Goal: Task Accomplishment & Management: Complete application form

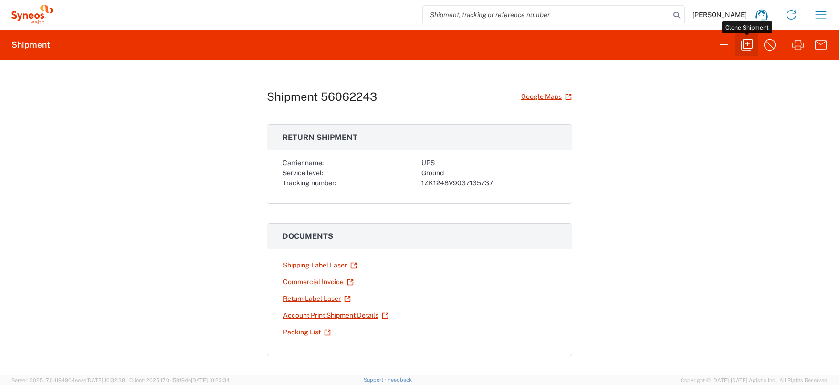
click at [745, 42] on icon "button" at bounding box center [746, 44] width 15 height 15
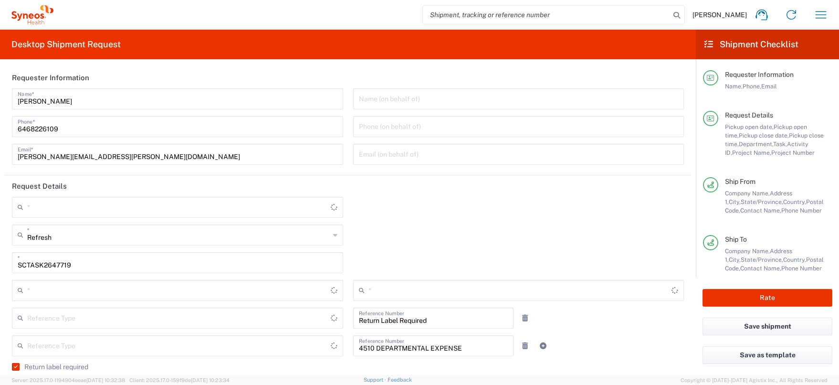
type input "[US_STATE]"
type input "Residential/Home"
type input "Business (General)"
type input "USD"
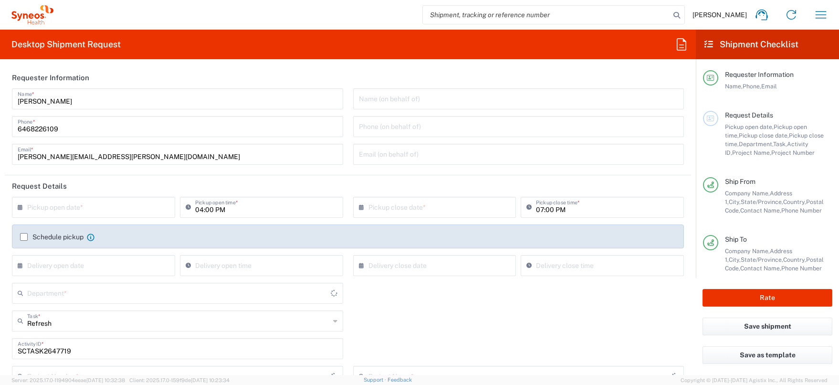
type input "4510 DEPARTMENTAL EXPENSE"
type input "[GEOGRAPHIC_DATA]"
type input "General"
type input "Ground"
type input "4510 DEPARTMENTAL EXPENSE"
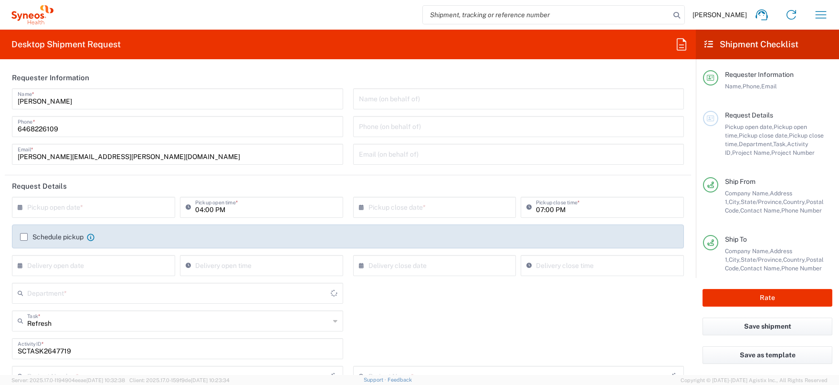
type input "Your Packaging"
type input "[US_STATE]"
type input "[GEOGRAPHIC_DATA]"
type input "Customer Ref"
type input "4510"
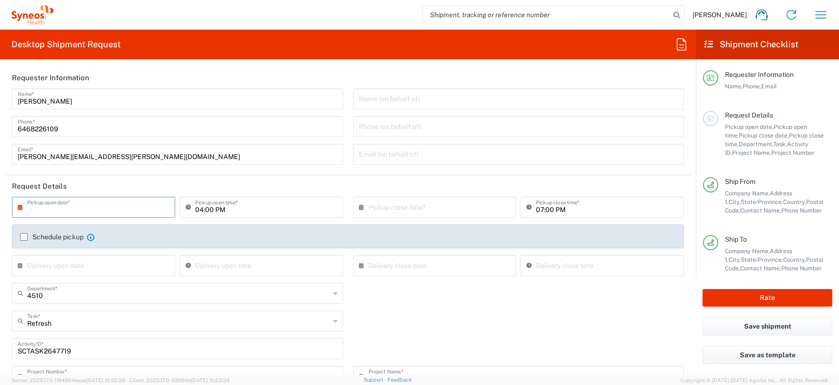
click at [59, 208] on input "text" at bounding box center [95, 206] width 137 height 17
click at [7, 214] on div "× Pickup open date * Cancel Apply 04:00 PM Pickup open time *" at bounding box center [177, 211] width 341 height 28
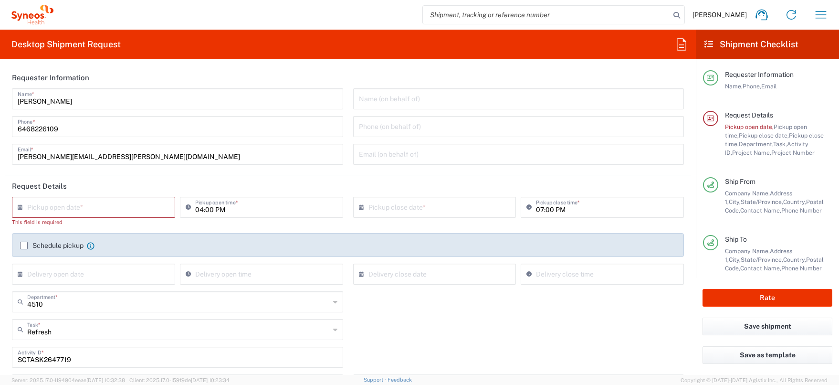
click at [40, 208] on input "text" at bounding box center [95, 206] width 137 height 17
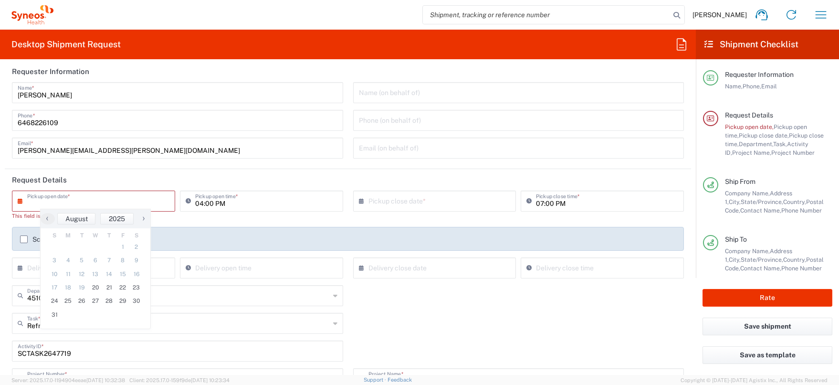
scroll to position [8, 0]
click at [95, 298] on span "27" at bounding box center [96, 298] width 14 height 13
type input "[DATE]"
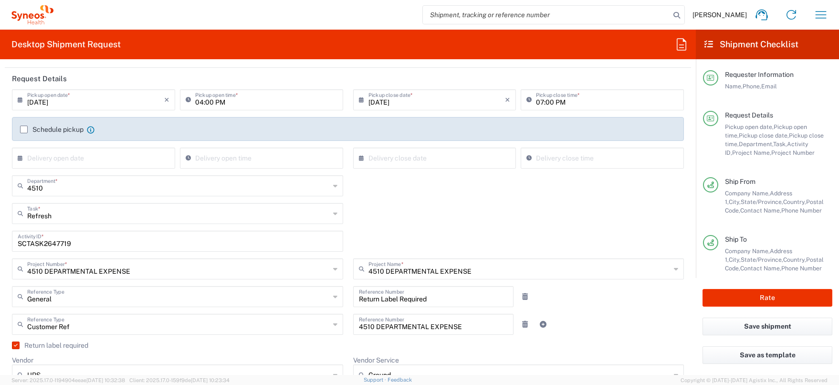
scroll to position [108, 0]
click at [823, 16] on icon "button" at bounding box center [820, 14] width 15 height 15
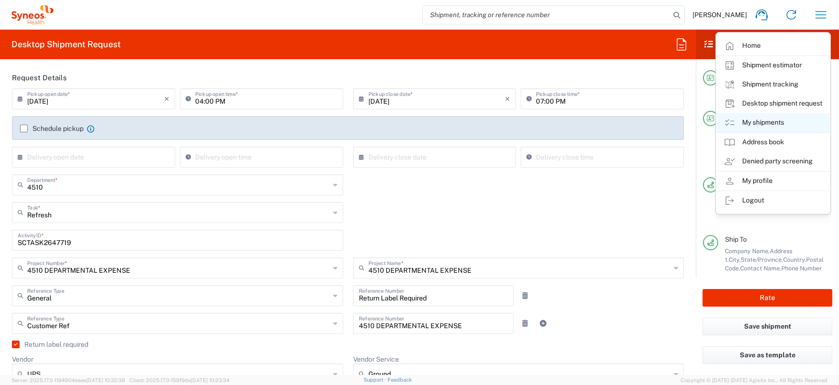
click at [768, 119] on link "My shipments" at bounding box center [773, 122] width 114 height 19
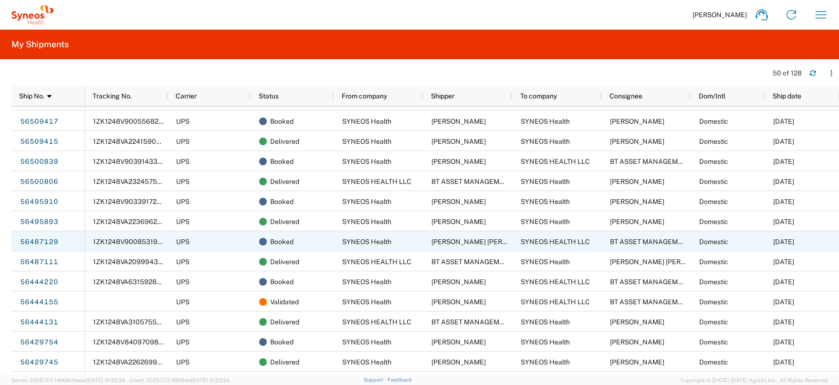
scroll to position [37, 0]
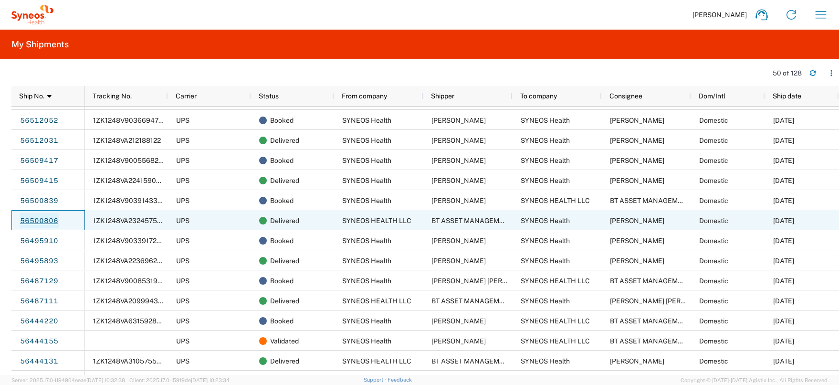
click at [48, 220] on link "56500806" at bounding box center [39, 220] width 39 height 15
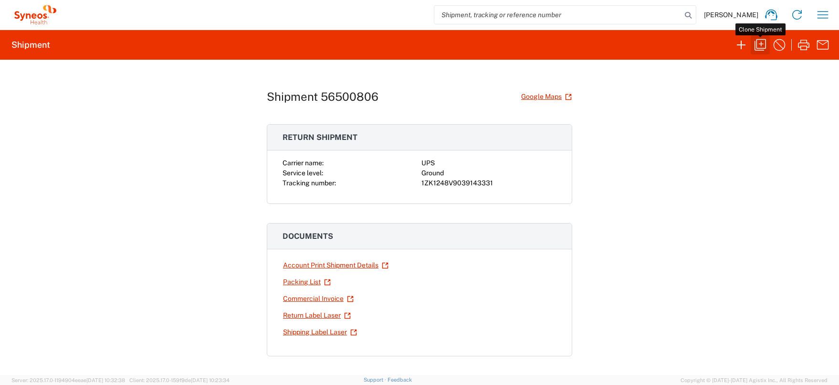
click at [761, 42] on icon "button" at bounding box center [759, 44] width 15 height 15
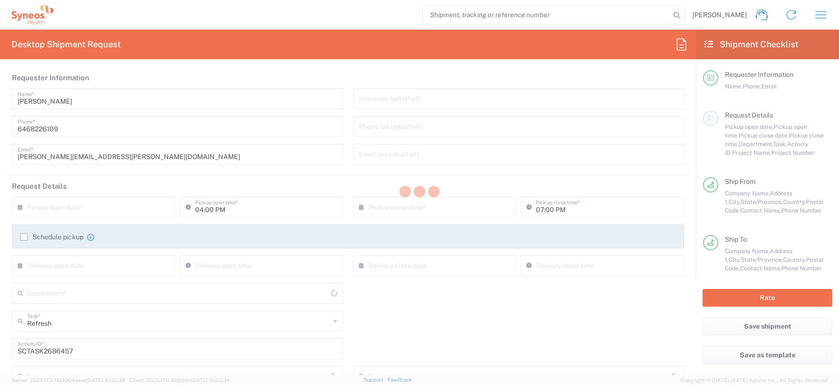
type input "4510 DEPARTMENTAL EXPENSE"
type input "Ground"
type input "[US_STATE]"
type input "4510 DEPARTMENTAL EXPENSE"
type input "Large Box"
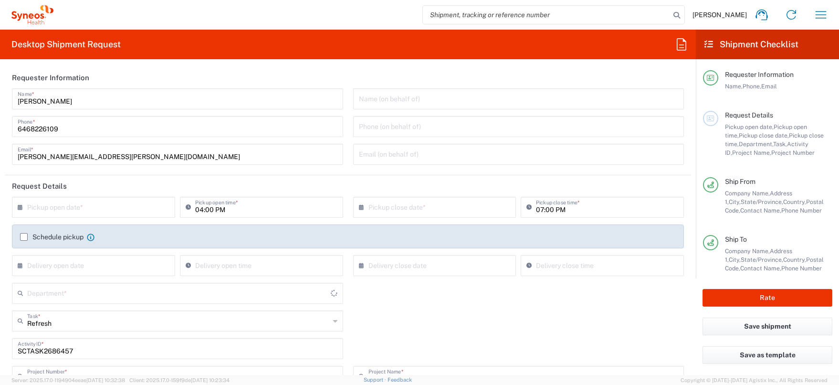
type input "4510"
click at [142, 208] on input "text" at bounding box center [95, 206] width 137 height 17
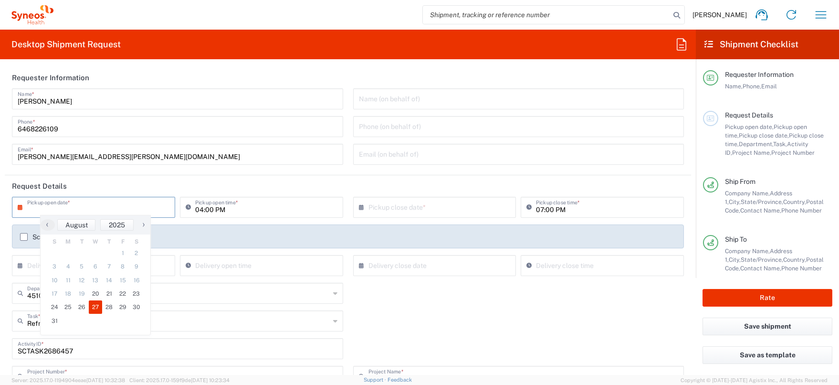
click at [94, 309] on span "27" at bounding box center [96, 306] width 14 height 13
type input "[DATE]"
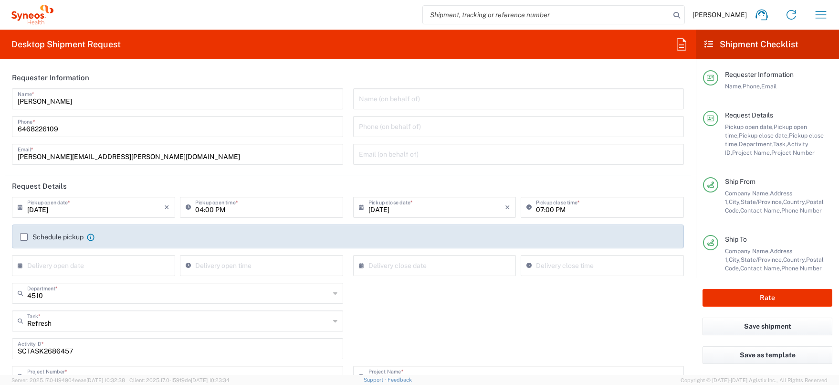
scroll to position [0, 0]
click at [334, 319] on icon at bounding box center [335, 320] width 4 height 15
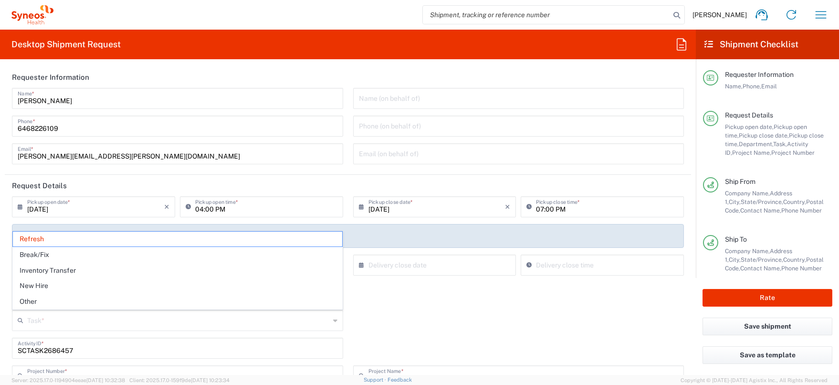
click at [334, 319] on icon at bounding box center [335, 320] width 4 height 15
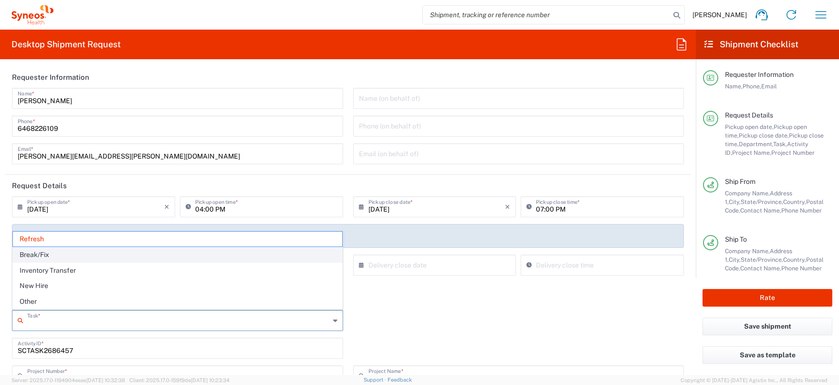
click at [193, 256] on span "Break/Fix" at bounding box center [177, 254] width 329 height 15
type input "Break/Fix"
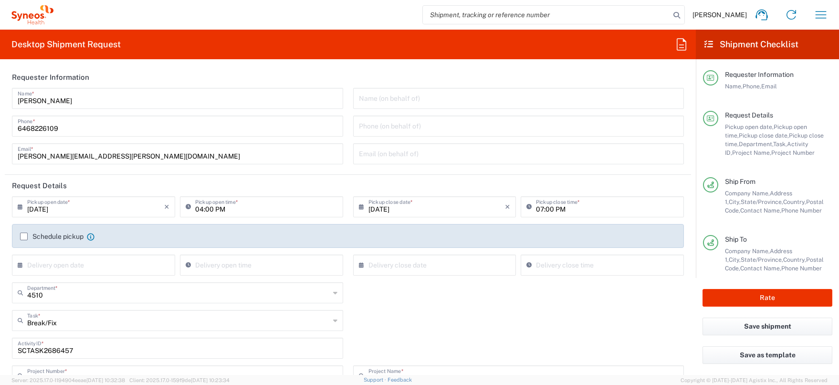
click at [404, 306] on div "4510 Department * 4510 3000 3100 3109 3110 3111 3112 3125 3130 3135 3136 3150 3…" at bounding box center [348, 296] width 682 height 28
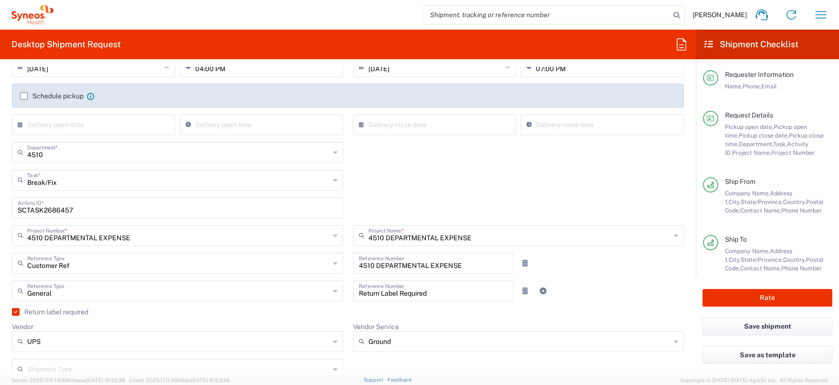
scroll to position [146, 0]
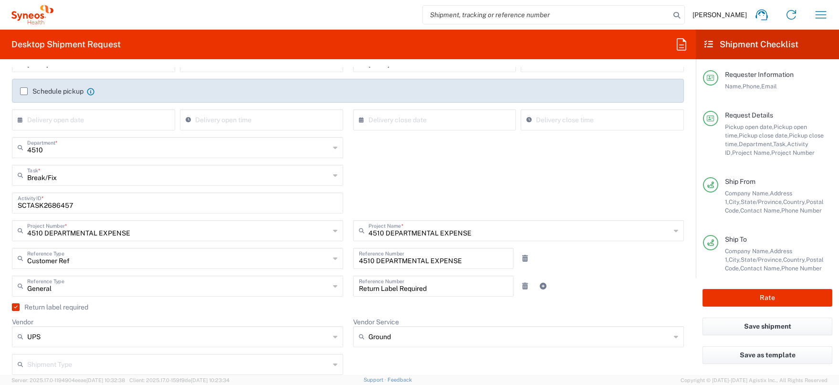
click at [45, 204] on input "SCTASK2686457" at bounding box center [178, 202] width 320 height 17
paste input "INC2625653"
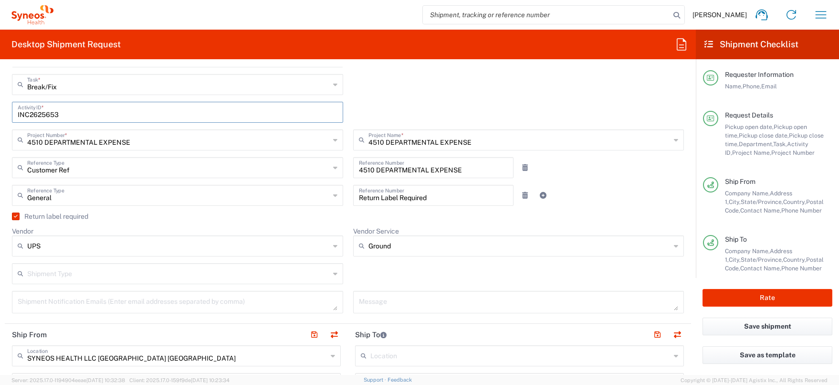
scroll to position [237, 0]
type input "INC2625653"
click at [15, 216] on label "Return label required" at bounding box center [50, 215] width 76 height 8
click at [14, 215] on input "Return label required" at bounding box center [14, 215] width 0 height 0
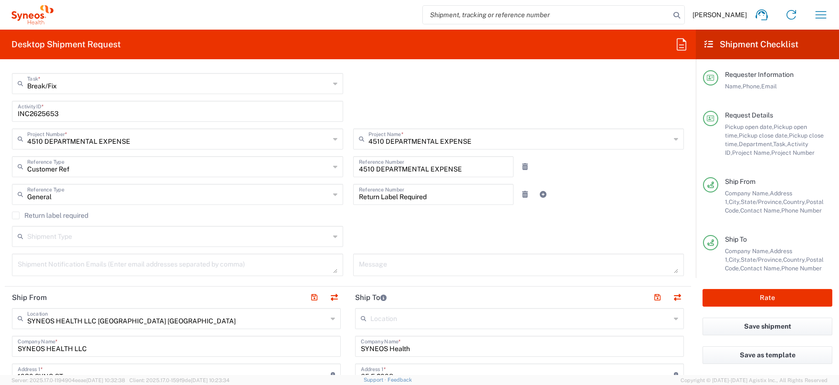
click at [15, 216] on label "Return label required" at bounding box center [50, 215] width 76 height 8
click at [16, 215] on input "Return label required" at bounding box center [16, 215] width 0 height 0
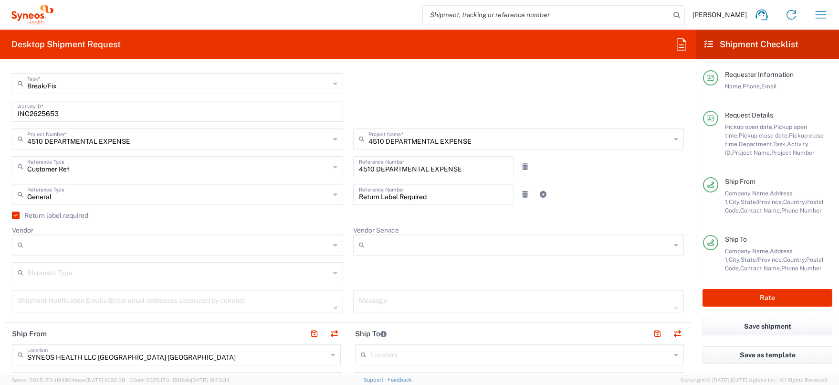
click at [332, 249] on div at bounding box center [177, 244] width 331 height 21
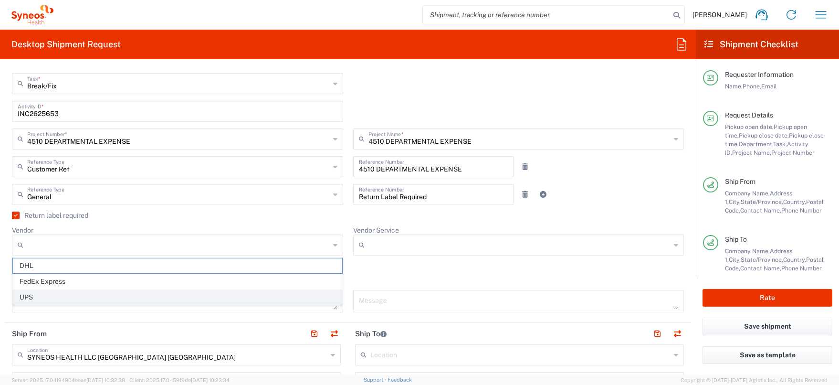
click at [262, 296] on span "UPS" at bounding box center [177, 297] width 329 height 15
type input "UPS"
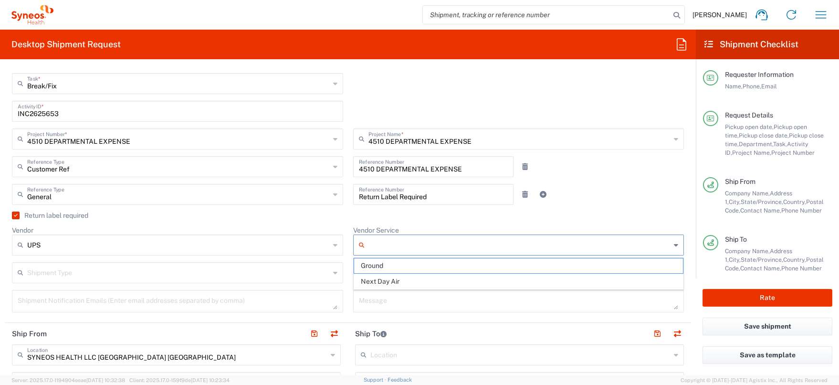
click at [385, 244] on input "Vendor Service" at bounding box center [519, 244] width 302 height 15
click at [382, 268] on span "Ground" at bounding box center [518, 265] width 329 height 15
type input "Ground"
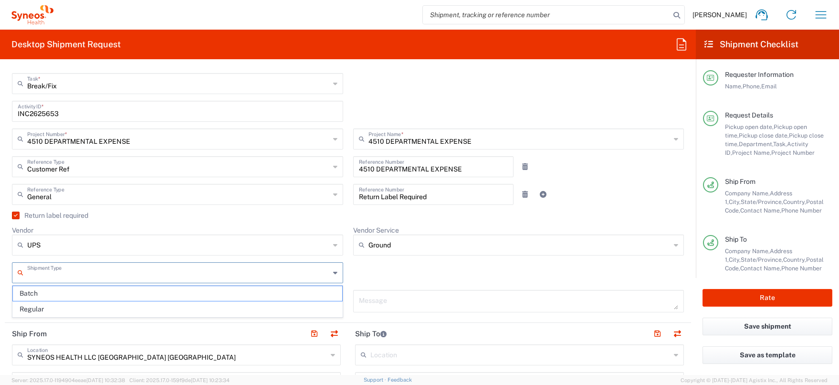
click at [280, 275] on input "text" at bounding box center [178, 271] width 302 height 17
click at [271, 288] on span "Batch" at bounding box center [177, 293] width 329 height 15
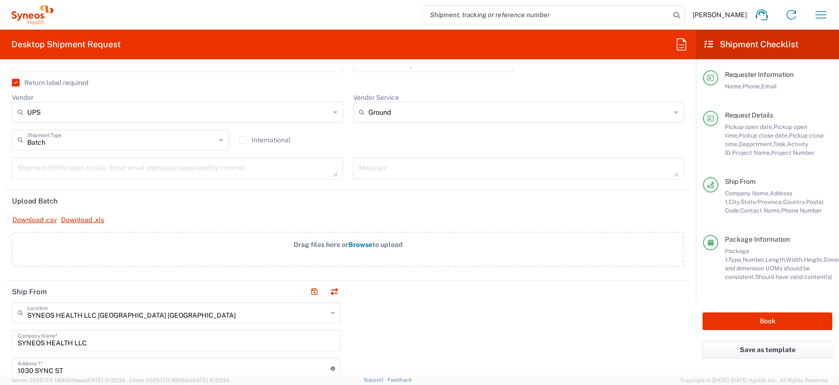
scroll to position [365, 0]
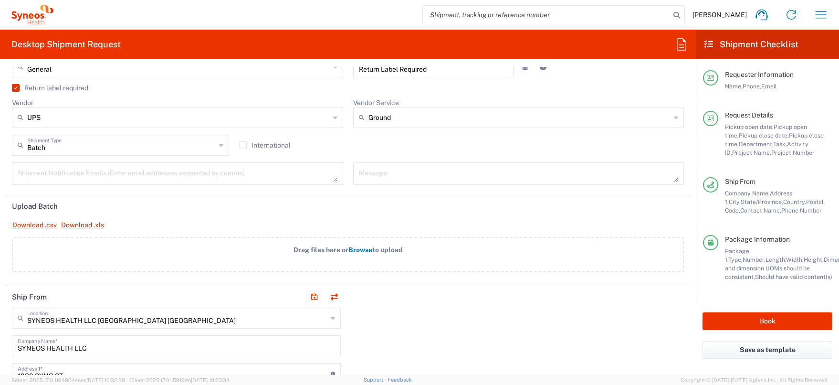
click at [224, 146] on div "Batch Shipment Type" at bounding box center [120, 145] width 217 height 21
click at [197, 175] on span "Regular" at bounding box center [120, 181] width 215 height 15
type input "Regular"
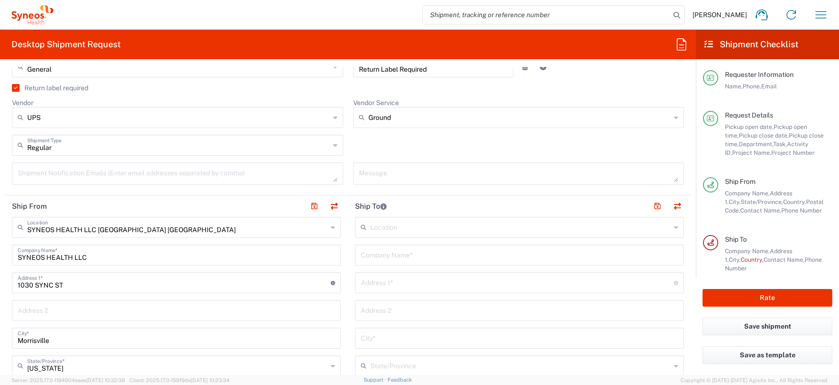
click at [348, 186] on div "Message" at bounding box center [518, 176] width 341 height 29
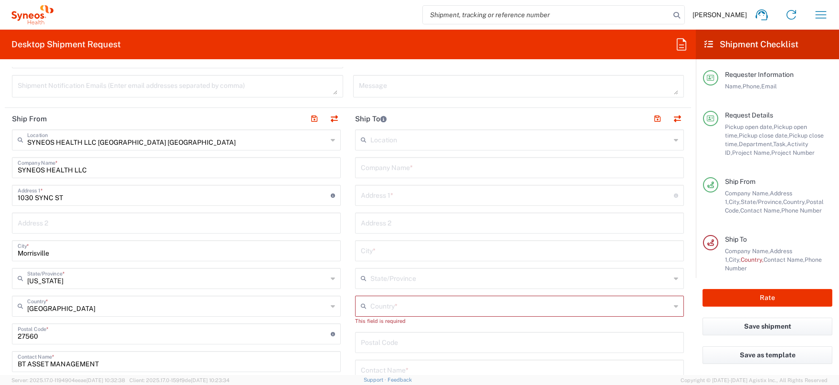
scroll to position [456, 0]
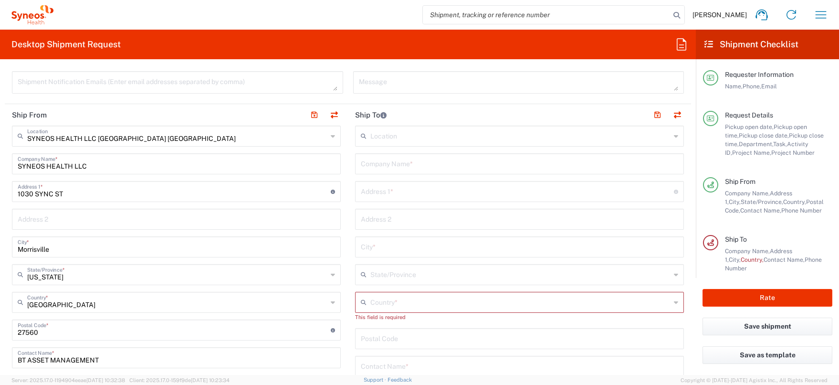
click at [466, 299] on input "text" at bounding box center [520, 301] width 300 height 17
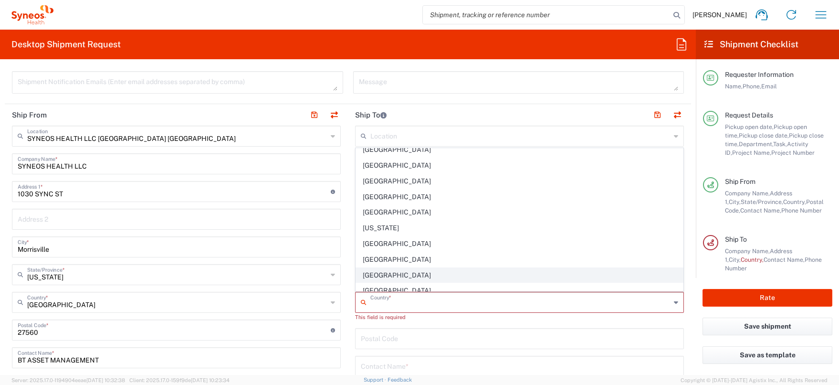
scroll to position [1230, 0]
click at [345, 265] on main "SYNEOS HEALTH LLC [GEOGRAPHIC_DATA] [GEOGRAPHIC_DATA] Location SYNEOS HEALTH LL…" at bounding box center [176, 311] width 343 height 373
click at [404, 295] on input "text" at bounding box center [520, 301] width 300 height 17
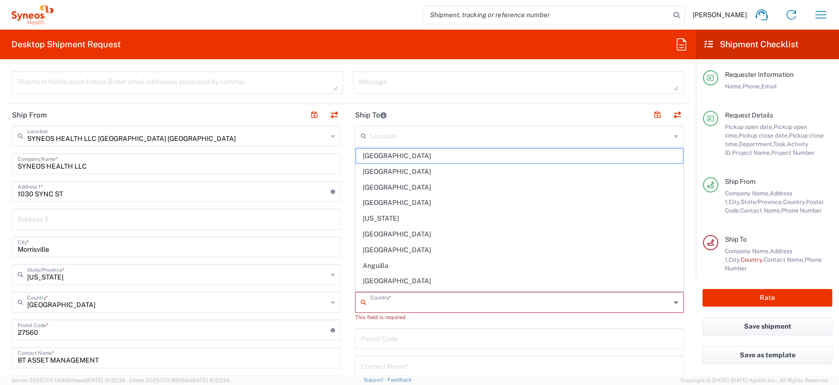
click at [560, 256] on span "[GEOGRAPHIC_DATA]" at bounding box center [519, 249] width 327 height 15
type input "Delivery Duty Paid"
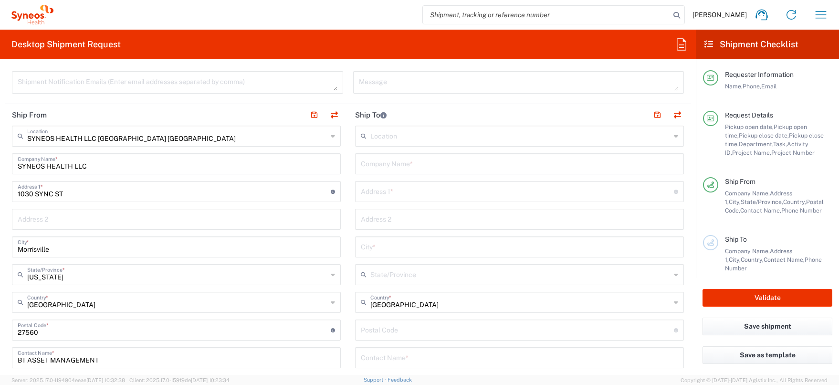
scroll to position [455, 0]
type input "[GEOGRAPHIC_DATA]"
click at [469, 298] on input "[GEOGRAPHIC_DATA]" at bounding box center [520, 301] width 300 height 17
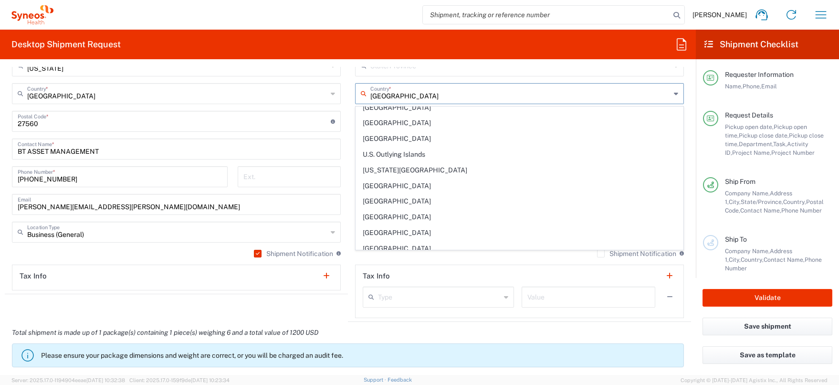
scroll to position [3577, 0]
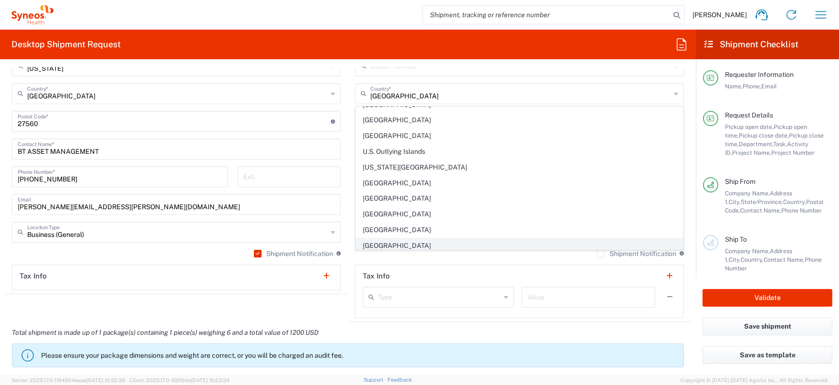
click at [418, 241] on span "[GEOGRAPHIC_DATA]" at bounding box center [519, 245] width 327 height 15
type input "[GEOGRAPHIC_DATA]"
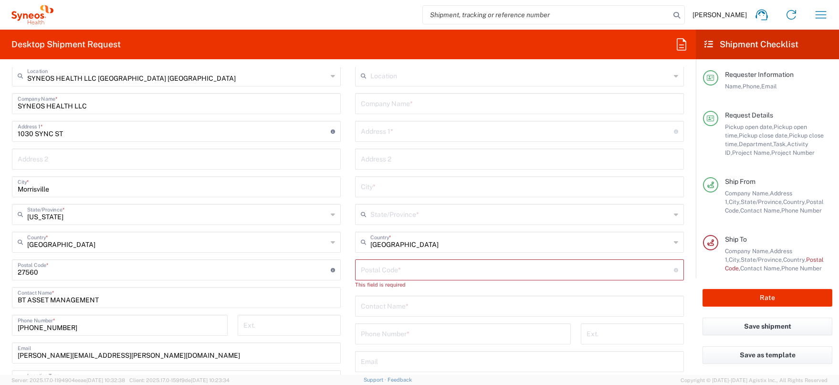
scroll to position [510, 0]
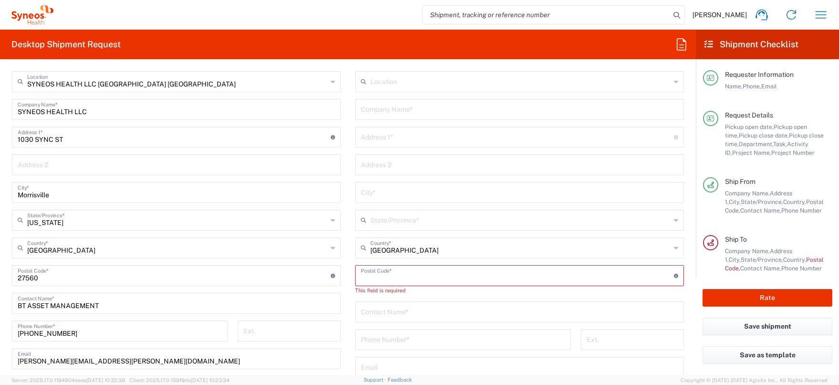
click at [445, 277] on input "undefined" at bounding box center [517, 274] width 313 height 17
click at [372, 277] on input "undefined" at bounding box center [517, 274] width 313 height 17
paste input "30312"
type input "30312"
click at [349, 282] on main "Location [PERSON_NAME] LLC-[GEOGRAPHIC_DATA] [GEOGRAPHIC_DATA] [GEOGRAPHIC_DATA…" at bounding box center [519, 271] width 343 height 401
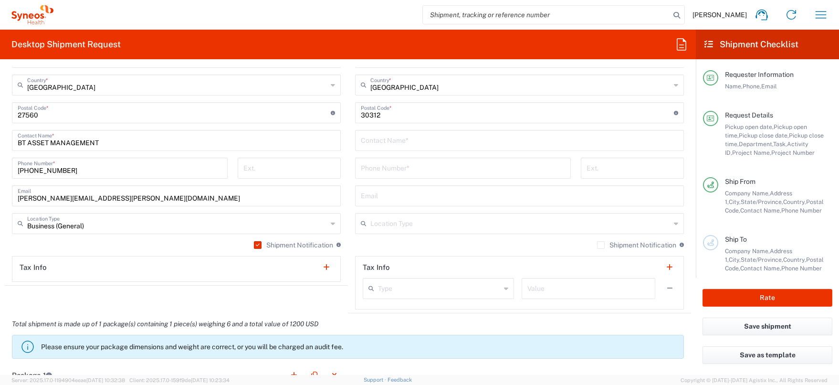
scroll to position [675, 0]
click at [376, 144] on input "text" at bounding box center [519, 137] width 317 height 17
click at [389, 142] on input "Yemii" at bounding box center [519, 137] width 317 height 17
type input "Yemii"
click at [671, 221] on div "Location Type" at bounding box center [519, 221] width 329 height 21
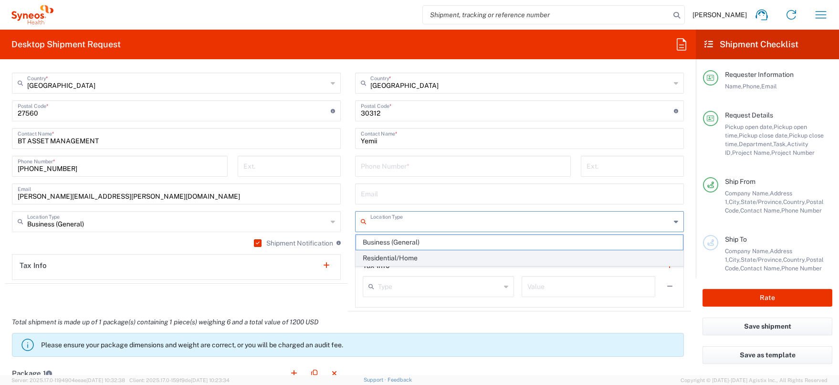
click at [535, 257] on span "Residential/Home" at bounding box center [519, 257] width 327 height 15
type input "Residential/Home"
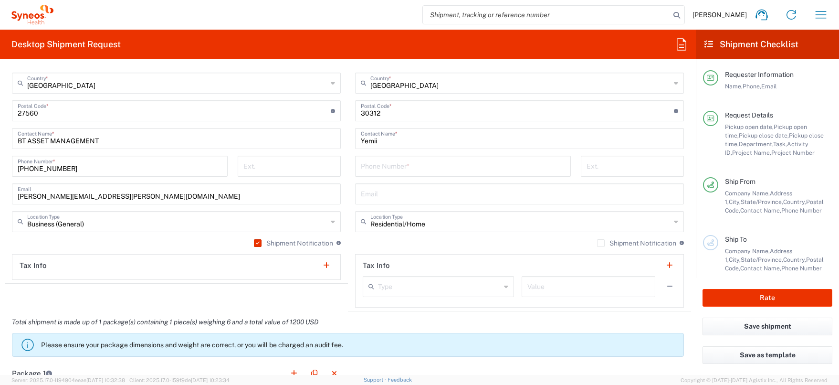
click at [387, 142] on input "Yemii" at bounding box center [519, 137] width 317 height 17
click at [391, 141] on input "Yemii" at bounding box center [519, 137] width 317 height 17
type input "[PERSON_NAME]"
click at [384, 168] on input "tel" at bounding box center [463, 165] width 204 height 17
paste input "[PHONE_NUMBER]"
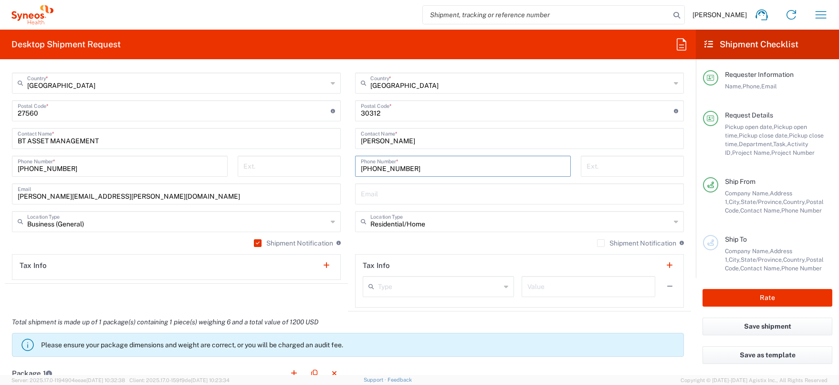
drag, startPoint x: 377, startPoint y: 168, endPoint x: 401, endPoint y: 192, distance: 34.1
click at [377, 169] on input "[PHONE_NUMBER]" at bounding box center [463, 165] width 204 height 17
type input "[PHONE_NUMBER]"
click at [495, 247] on div "Shipment Notification If checked, a shipment notification email will be sent to…" at bounding box center [519, 246] width 329 height 15
click at [379, 194] on input "text" at bounding box center [519, 193] width 317 height 17
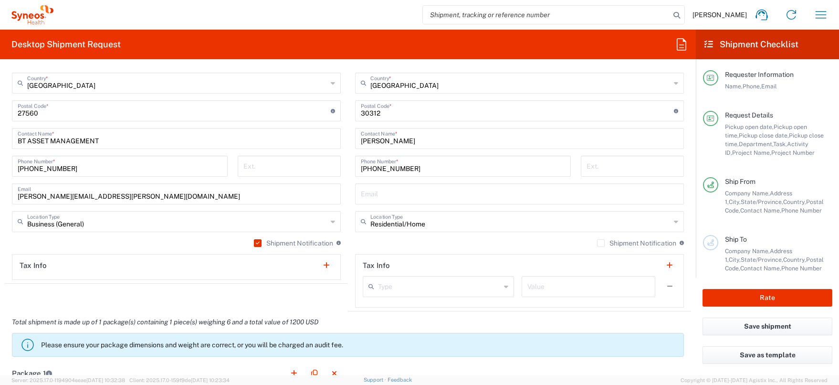
click at [339, 294] on agx-shipment-stop-widget "Ship From SYNEOS HEALTH LLC [GEOGRAPHIC_DATA] [GEOGRAPHIC_DATA] Location SYNEOS…" at bounding box center [176, 98] width 343 height 426
click at [387, 194] on input "text" at bounding box center [519, 193] width 317 height 17
click at [372, 196] on input "text" at bounding box center [519, 193] width 317 height 17
paste input "[PHONE_NUMBER]"
type input "[PHONE_NUMBER]"
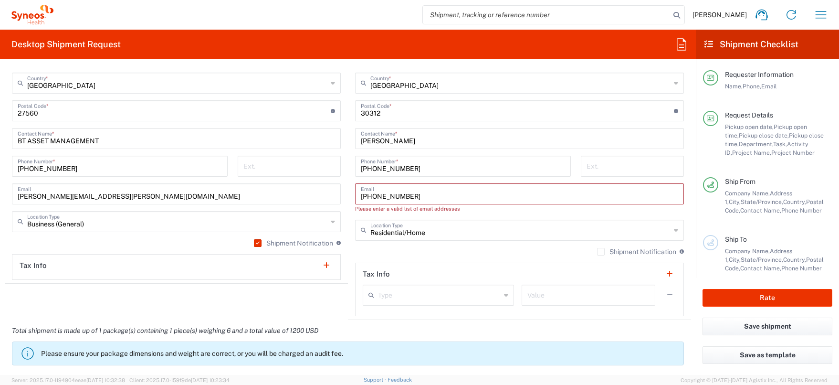
drag, startPoint x: 412, startPoint y: 194, endPoint x: 332, endPoint y: 193, distance: 80.2
click at [332, 193] on div "Ship From SYNEOS HEALTH LLC [GEOGRAPHIC_DATA] [GEOGRAPHIC_DATA] Location SYNEOS…" at bounding box center [348, 102] width 686 height 435
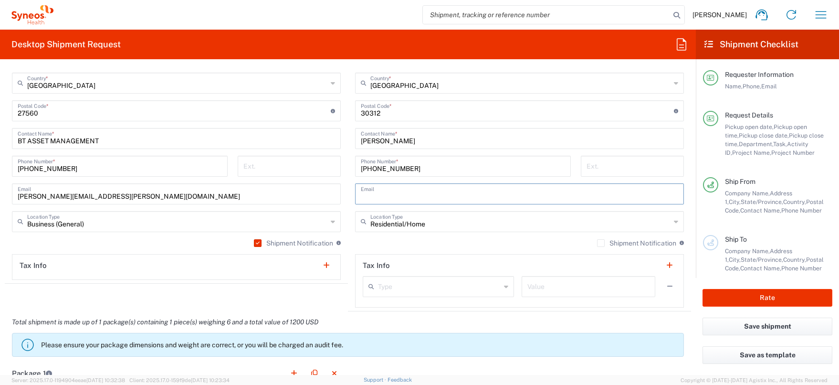
click at [386, 195] on input "text" at bounding box center [519, 193] width 317 height 17
paste input "[PHONE_NUMBER]"
type input "[PHONE_NUMBER]"
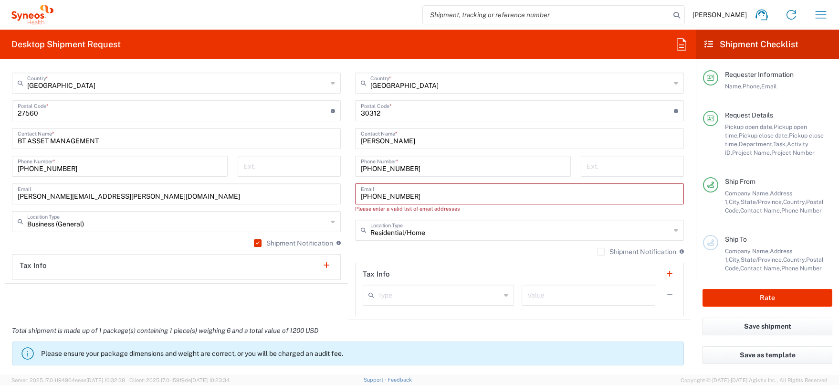
drag, startPoint x: 414, startPoint y: 196, endPoint x: 322, endPoint y: 192, distance: 92.1
click at [322, 192] on div "Ship From SYNEOS HEALTH LLC [GEOGRAPHIC_DATA] [GEOGRAPHIC_DATA] Location SYNEOS…" at bounding box center [348, 102] width 686 height 435
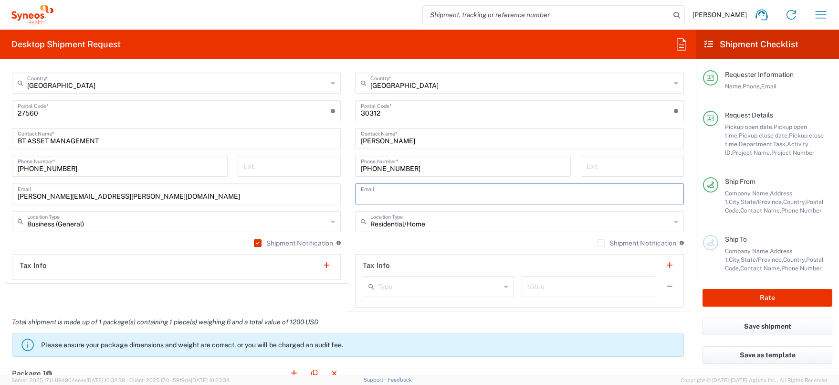
click at [377, 195] on input "text" at bounding box center [519, 193] width 317 height 17
paste input "[EMAIL_ADDRESS][PERSON_NAME][DOMAIN_NAME]"
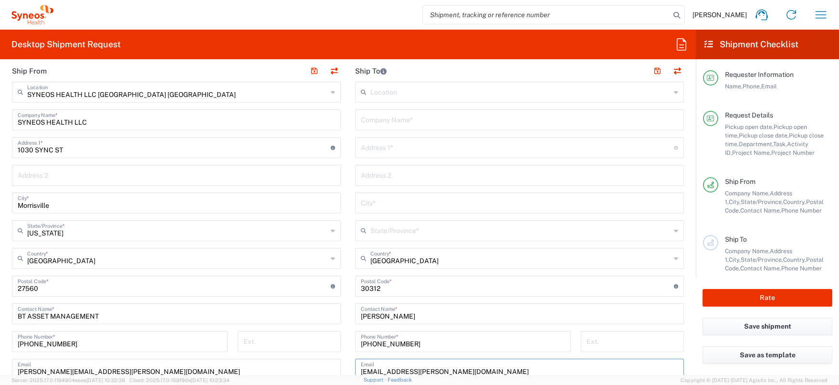
scroll to position [472, 0]
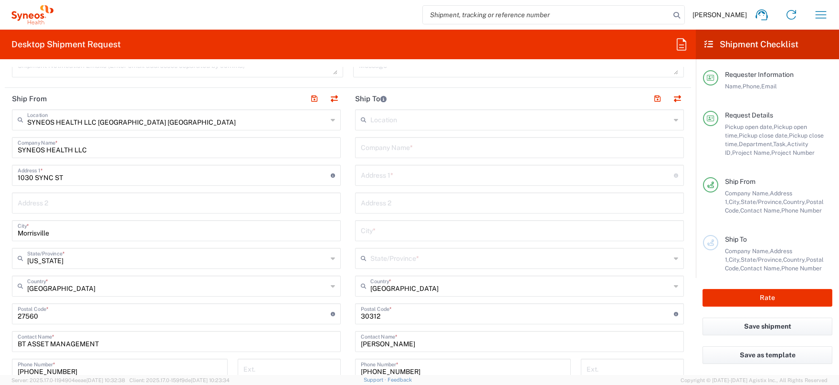
type input "[EMAIL_ADDRESS][PERSON_NAME][DOMAIN_NAME]"
click at [428, 258] on input "text" at bounding box center [520, 257] width 300 height 17
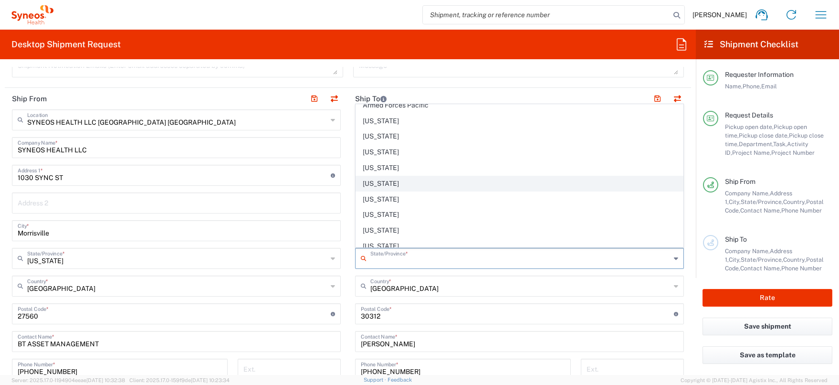
scroll to position [139, 0]
click at [384, 179] on span "[US_STATE]" at bounding box center [519, 176] width 327 height 15
type input "[US_STATE]"
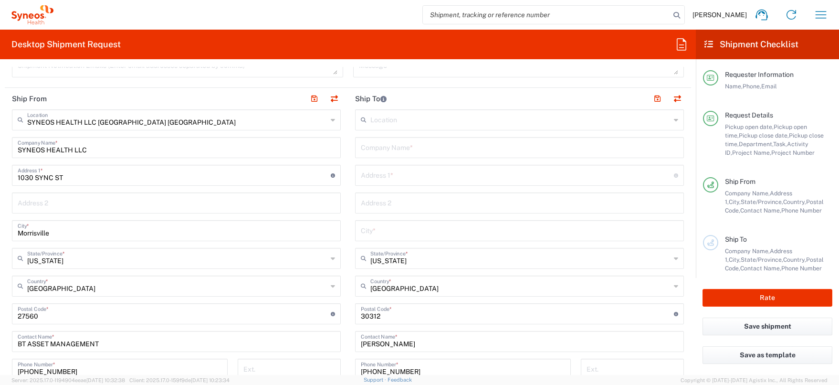
scroll to position [471, 0]
click at [376, 229] on input "text" at bounding box center [519, 230] width 317 height 17
type input "[GEOGRAPHIC_DATA]"
click at [375, 178] on input "text" at bounding box center [517, 175] width 313 height 17
paste input "[STREET_ADDRESS]"
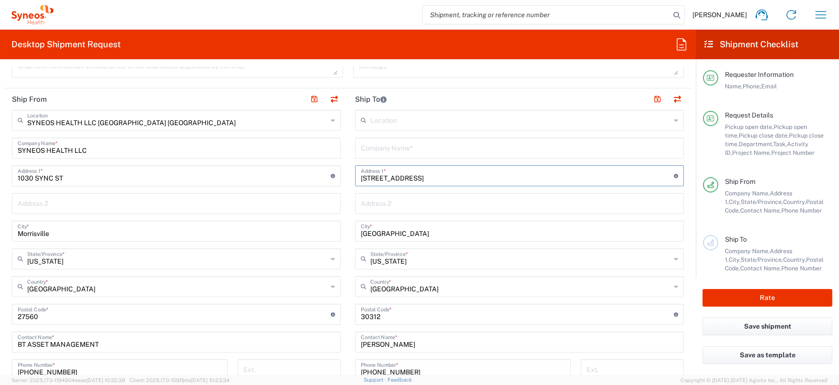
type input "[STREET_ADDRESS]"
click at [381, 206] on input "text" at bounding box center [519, 202] width 317 height 17
paste input "[STREET_ADDRESS]"
click at [417, 206] on input "[STREET_ADDRESS]" at bounding box center [519, 202] width 317 height 17
type input "Apt h420"
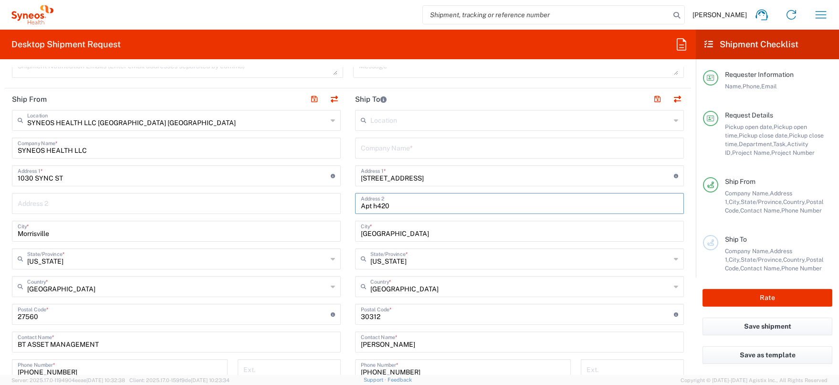
click at [450, 178] on input "[STREET_ADDRESS]" at bounding box center [517, 175] width 313 height 17
type input "[STREET_ADDRESS]"
click at [94, 155] on input "SYNEOS HEALTH LLC" at bounding box center [176, 147] width 317 height 17
drag, startPoint x: 94, startPoint y: 154, endPoint x: 0, endPoint y: 149, distance: 94.6
click at [0, 149] on form "Requester Information [PERSON_NAME] Name * [PHONE_NUMBER] Phone * [PERSON_NAME]…" at bounding box center [348, 221] width 696 height 308
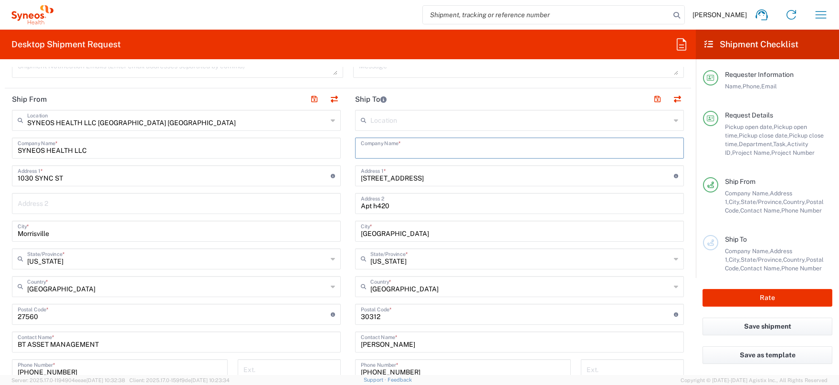
click at [370, 154] on input "text" at bounding box center [519, 147] width 317 height 17
paste input "SYNEOS HEALTH LLC"
type input "SYNEOS HEALTH LLC"
click at [351, 167] on main "Location [PERSON_NAME] LLC-[GEOGRAPHIC_DATA] [GEOGRAPHIC_DATA] [GEOGRAPHIC_DATA…" at bounding box center [519, 310] width 343 height 401
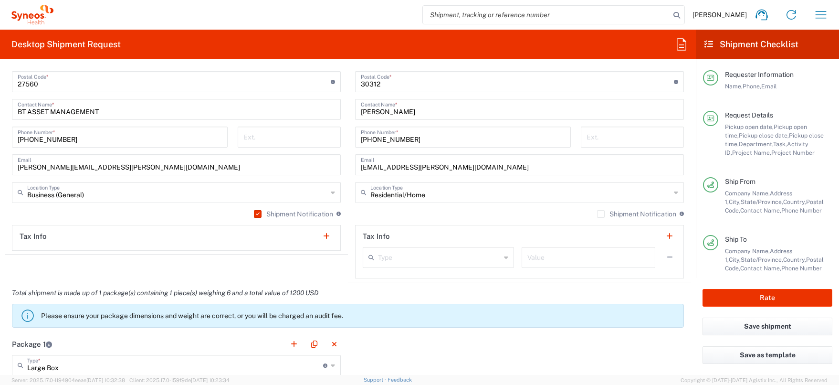
scroll to position [703, 0]
click at [600, 214] on label "Shipment Notification" at bounding box center [636, 214] width 79 height 8
click at [601, 214] on input "Shipment Notification" at bounding box center [601, 214] width 0 height 0
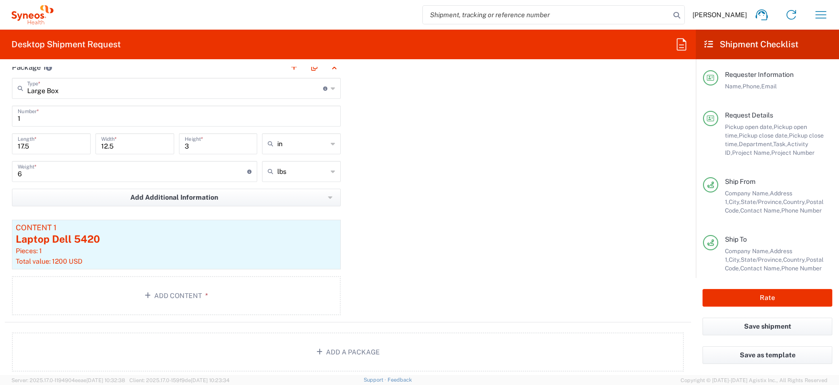
scroll to position [981, 0]
click at [120, 242] on div "Laptop Dell 5420" at bounding box center [176, 238] width 321 height 14
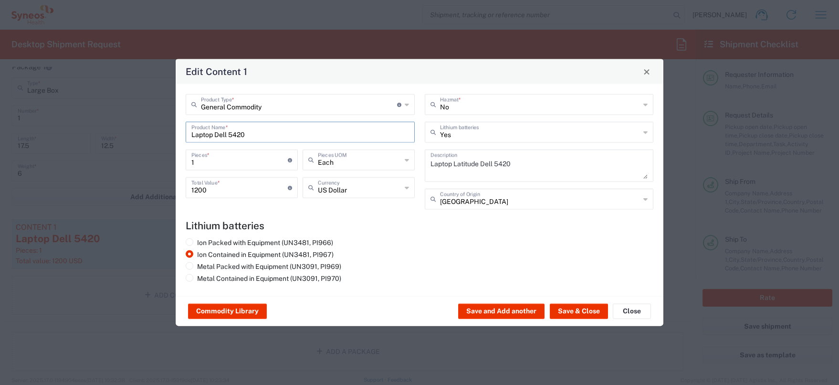
drag, startPoint x: 259, startPoint y: 132, endPoint x: 164, endPoint y: 132, distance: 94.5
click at [164, 132] on div "Edit Content 1 General Commodity Product Type * Document: Paper document genera…" at bounding box center [419, 192] width 839 height 385
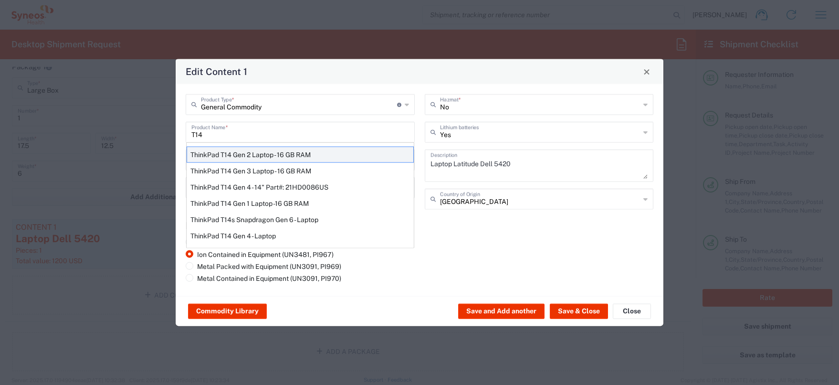
click at [243, 153] on div "ThinkPad T14 Gen 2 Laptop - 16 GB RAM" at bounding box center [300, 154] width 227 height 16
type input "ThinkPad T14 Gen 2 Laptop - 16 GB RAM"
type textarea "Intel Core i7-1156G7 vProÂ® Processor - 14"- 16 GB RAM - 512 GB SSD"
type input "[GEOGRAPHIC_DATA]"
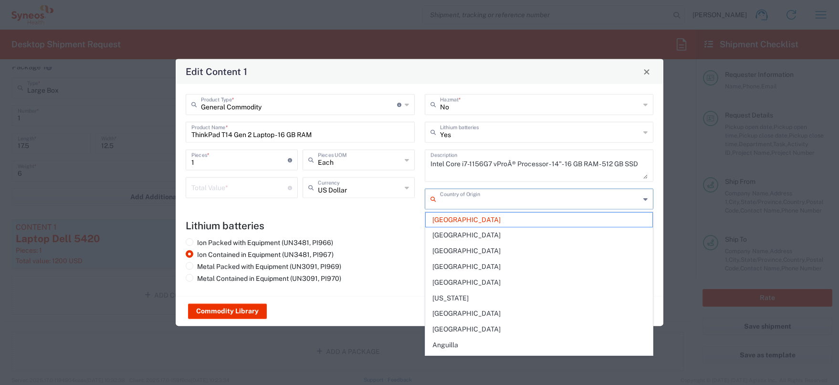
click at [478, 196] on input "text" at bounding box center [540, 198] width 200 height 17
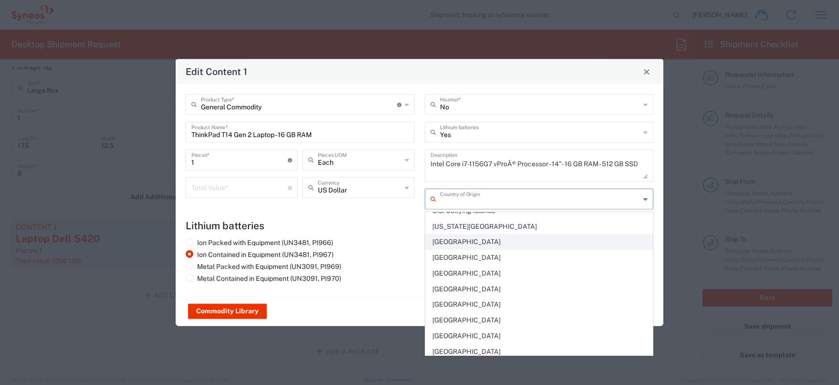
scroll to position [3636, 0]
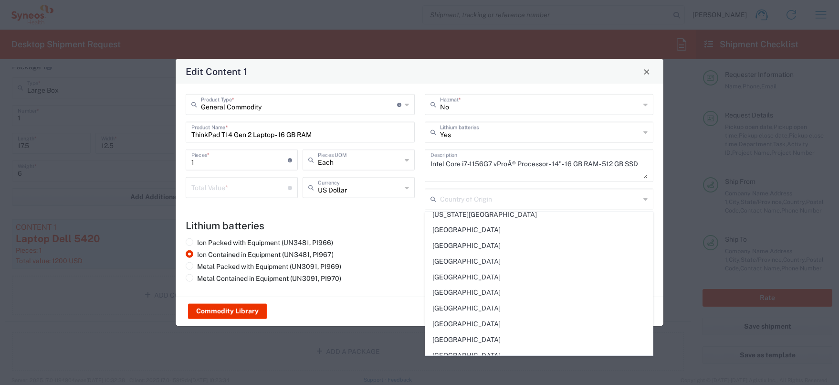
click at [475, 293] on span "[GEOGRAPHIC_DATA]" at bounding box center [539, 292] width 227 height 15
type input "[GEOGRAPHIC_DATA]"
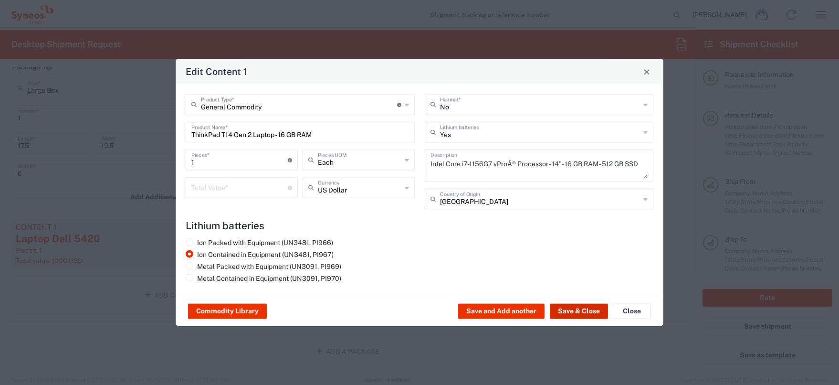
click at [577, 309] on button "Save & Close" at bounding box center [579, 310] width 58 height 15
click at [209, 188] on input "number" at bounding box center [239, 186] width 96 height 17
type input "1200"
click at [578, 311] on button "Save & Close" at bounding box center [579, 310] width 58 height 15
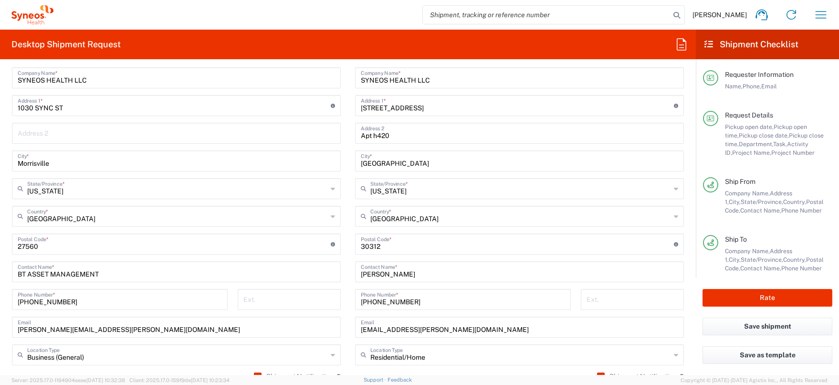
scroll to position [532, 0]
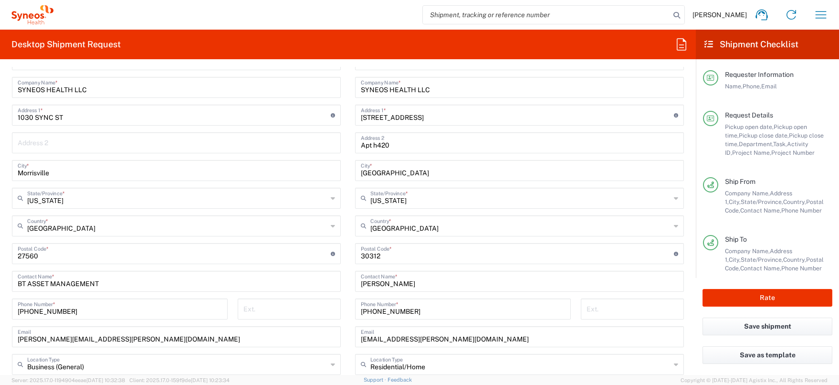
click at [350, 266] on main "Location [PERSON_NAME] LLC-[GEOGRAPHIC_DATA] [GEOGRAPHIC_DATA] [GEOGRAPHIC_DATA…" at bounding box center [519, 249] width 343 height 401
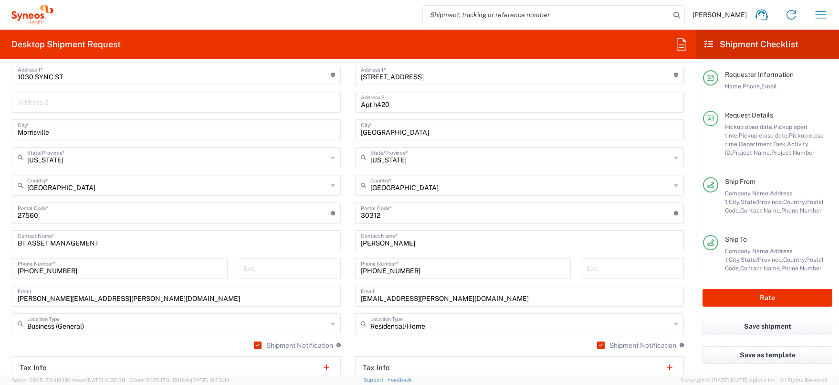
scroll to position [575, 0]
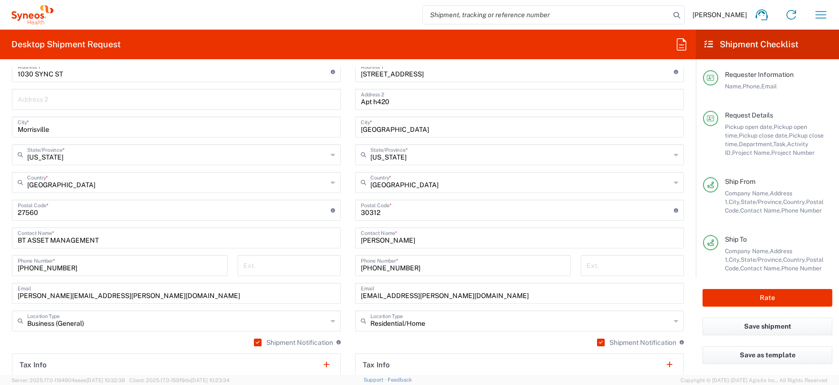
click at [347, 284] on main "SYNEOS HEALTH LLC [GEOGRAPHIC_DATA] [GEOGRAPHIC_DATA] Location SYNEOS HEALTH LL…" at bounding box center [176, 192] width 343 height 373
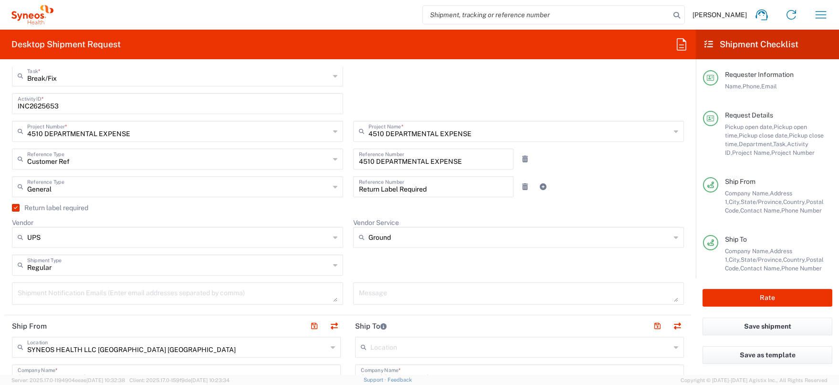
scroll to position [248, 0]
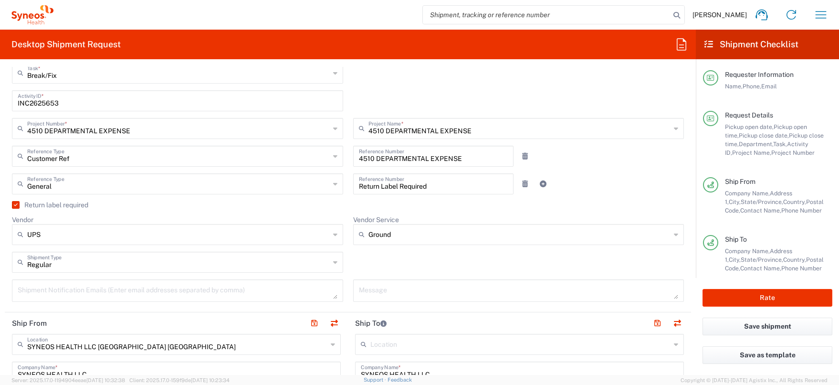
click at [348, 321] on header "Ship To" at bounding box center [519, 322] width 343 height 21
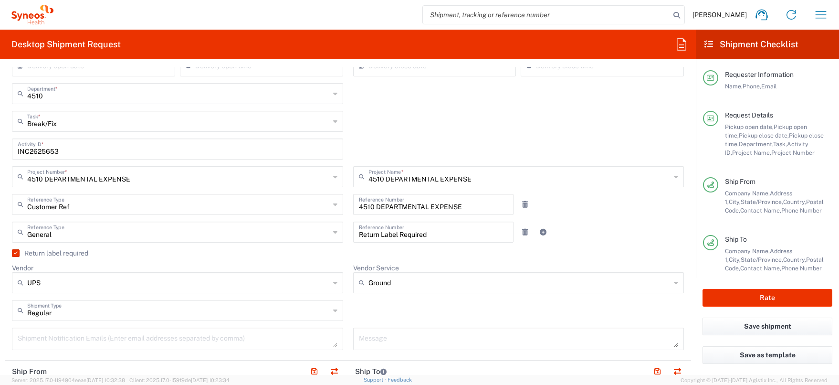
scroll to position [178, 0]
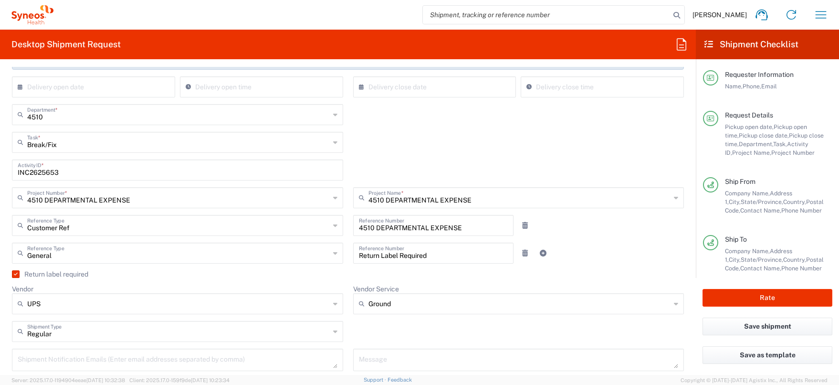
click at [352, 273] on agx-checkbox-control "Return label required" at bounding box center [348, 274] width 672 height 8
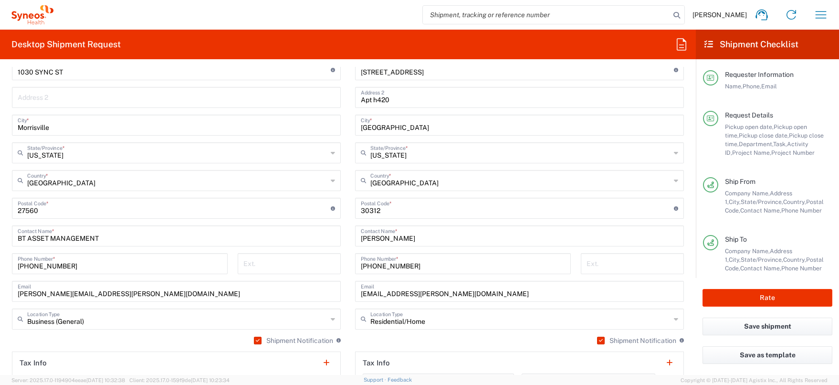
scroll to position [559, 0]
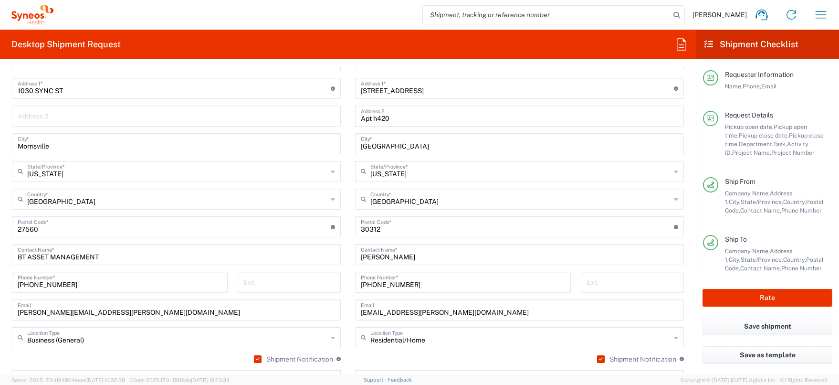
click at [351, 246] on main "Location [PERSON_NAME] LLC-[GEOGRAPHIC_DATA] [GEOGRAPHIC_DATA] [GEOGRAPHIC_DATA…" at bounding box center [519, 222] width 343 height 401
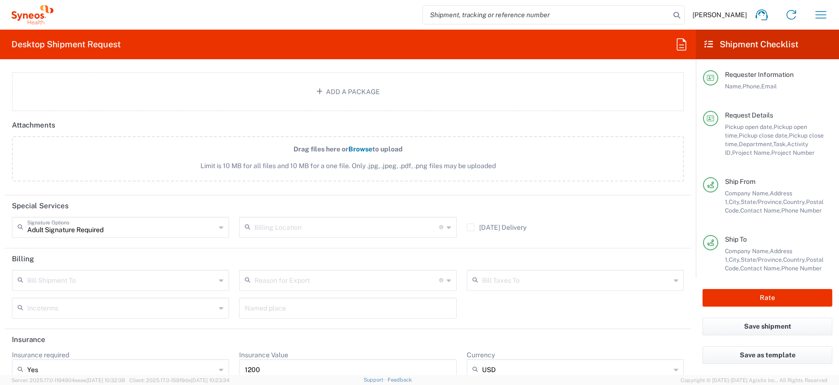
scroll to position [1256, 0]
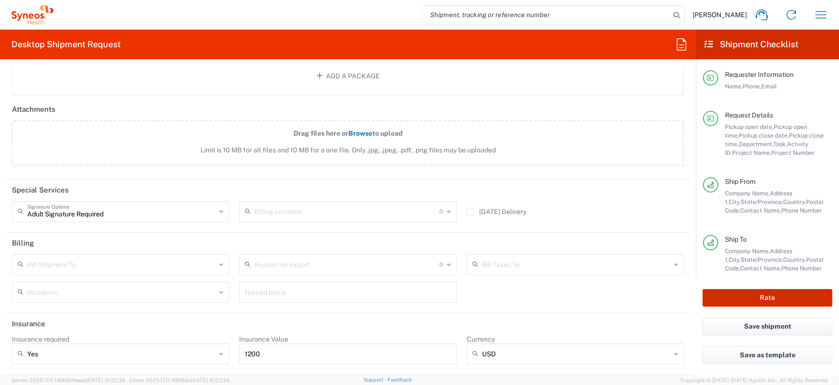
click at [770, 300] on button "Rate" at bounding box center [767, 298] width 130 height 18
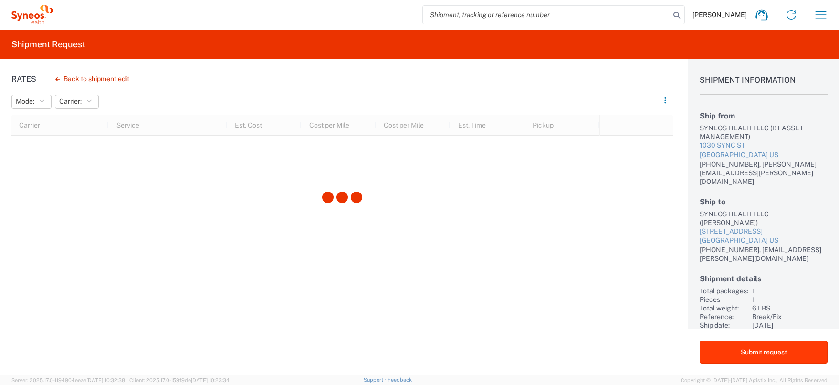
click at [761, 348] on button "Submit request" at bounding box center [763, 351] width 128 height 23
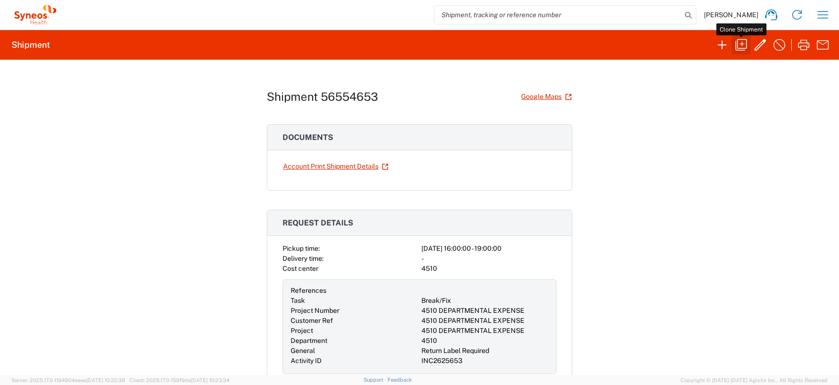
click at [738, 49] on icon "button" at bounding box center [740, 44] width 15 height 15
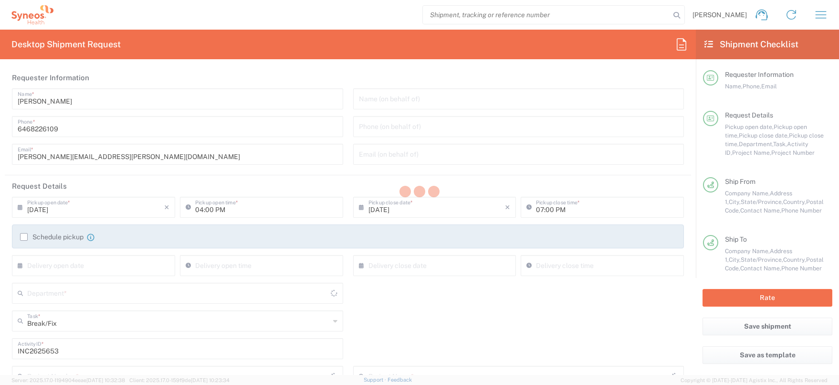
type input "[US_STATE]"
type input "Large Box"
type input "4510 DEPARTMENTAL EXPENSE"
type input "Ground"
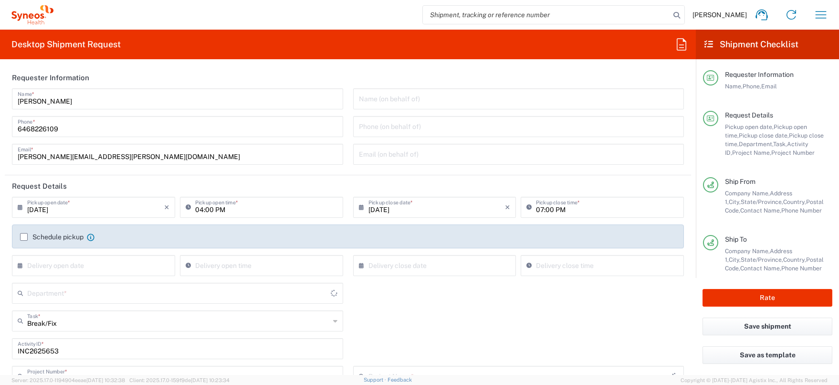
type input "4510 DEPARTMENTAL EXPENSE"
type input "4510"
click at [824, 16] on icon "button" at bounding box center [820, 14] width 15 height 15
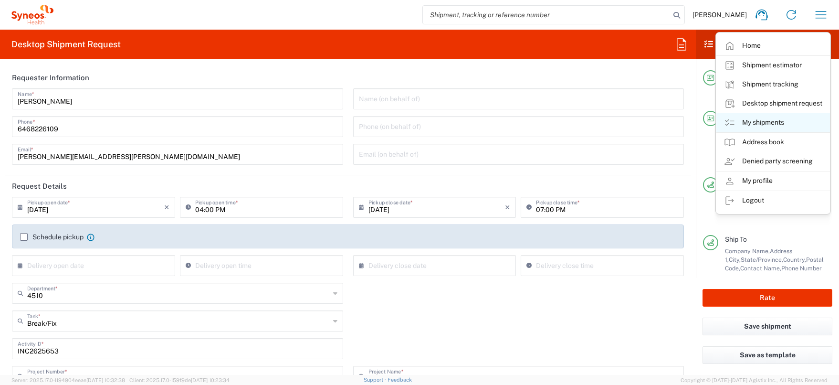
click at [776, 122] on link "My shipments" at bounding box center [773, 122] width 114 height 19
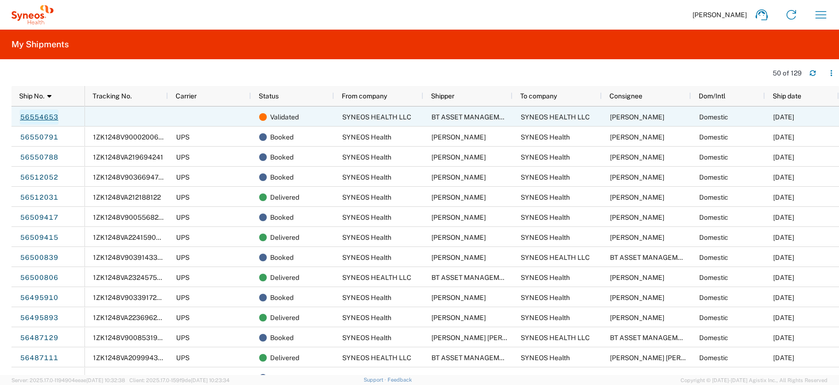
click at [50, 115] on link "56554653" at bounding box center [39, 116] width 39 height 15
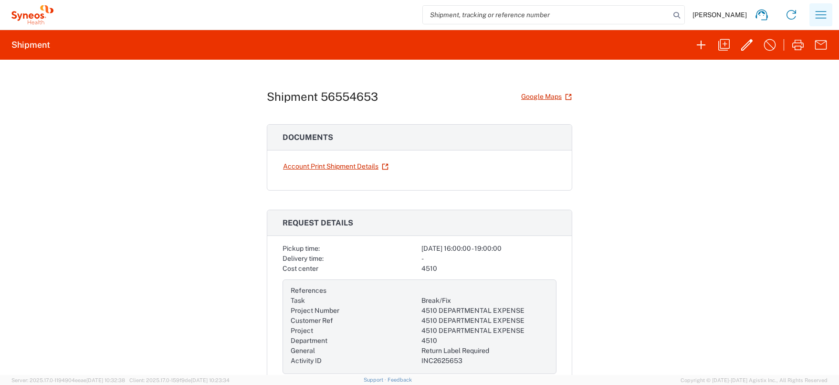
click at [819, 10] on icon "button" at bounding box center [820, 14] width 15 height 15
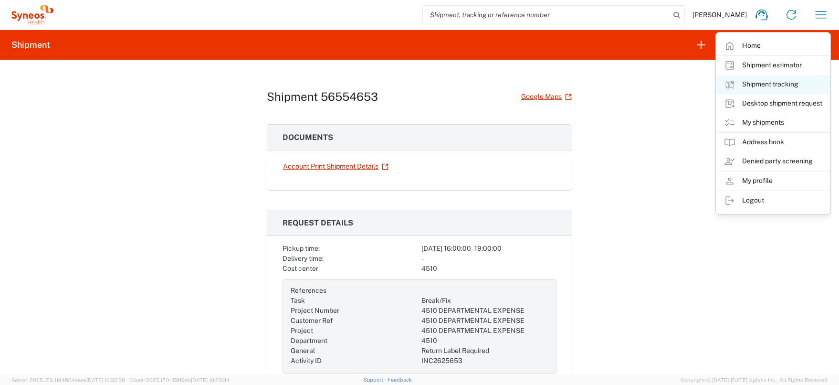
click at [779, 82] on link "Shipment tracking" at bounding box center [773, 84] width 114 height 19
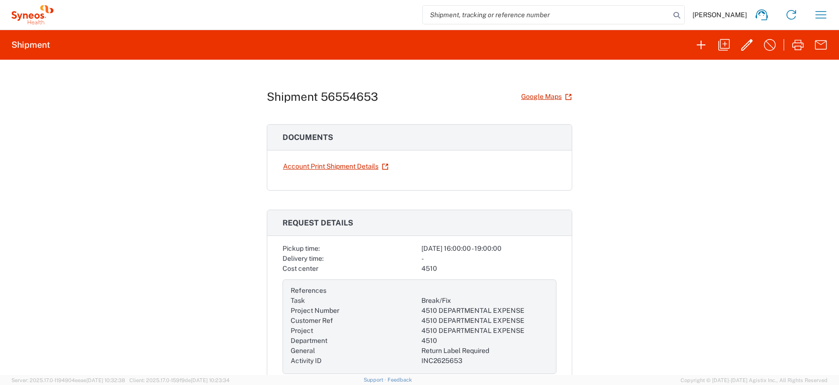
click at [343, 164] on link "Account Print Shipment Details" at bounding box center [335, 166] width 106 height 17
click at [823, 14] on icon "button" at bounding box center [820, 14] width 15 height 15
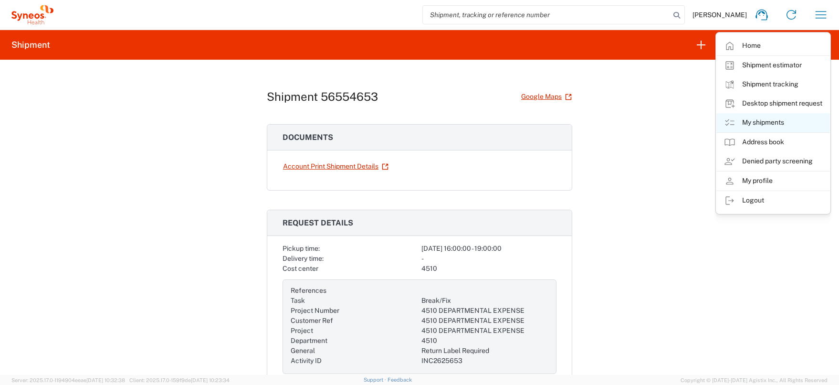
click at [772, 119] on link "My shipments" at bounding box center [773, 122] width 114 height 19
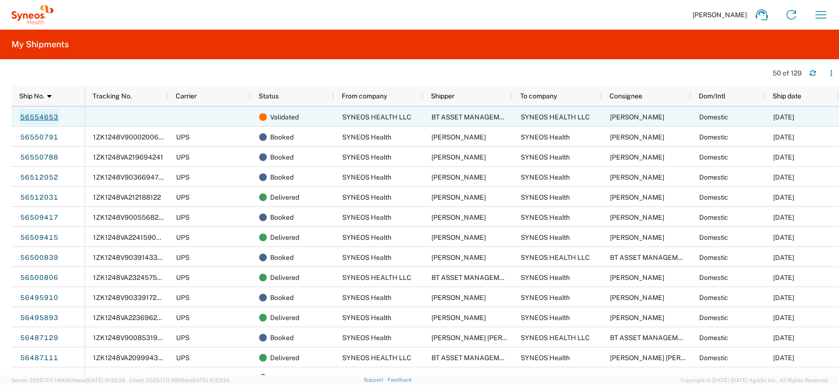
click at [36, 115] on link "56554653" at bounding box center [39, 116] width 39 height 15
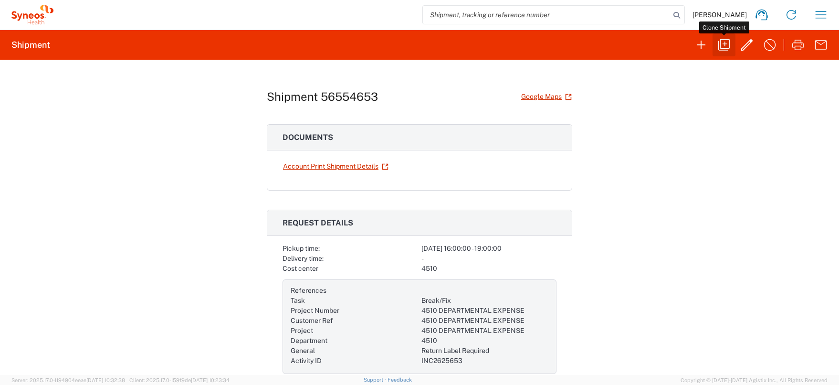
click at [721, 48] on icon "button" at bounding box center [723, 44] width 11 height 11
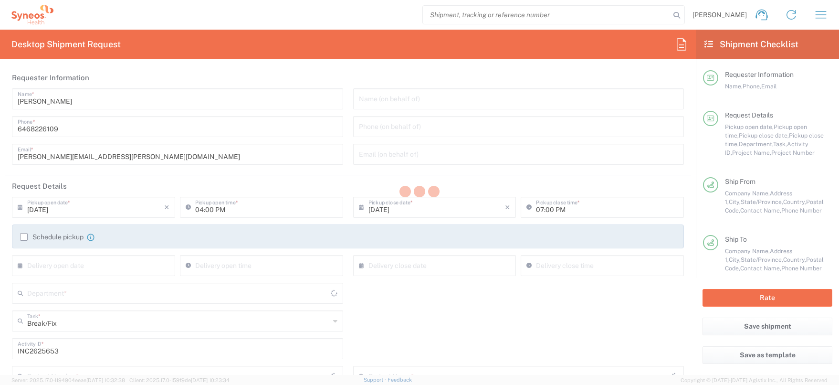
type input "4510 DEPARTMENTAL EXPENSE"
type input "[US_STATE]"
type input "4510 DEPARTMENTAL EXPENSE"
type input "Ground"
type input "Large Box"
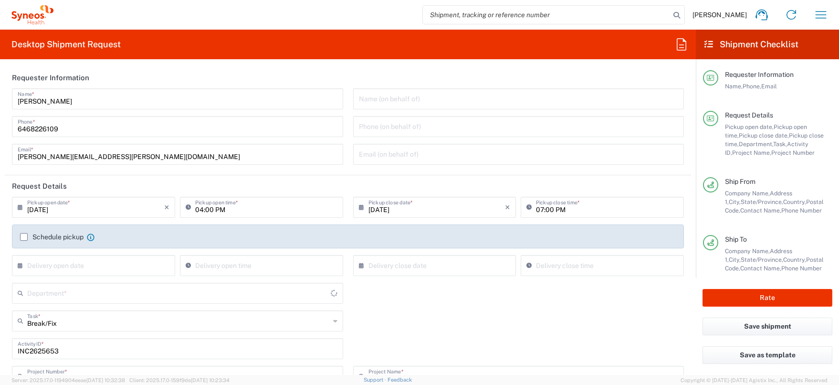
type input "4510"
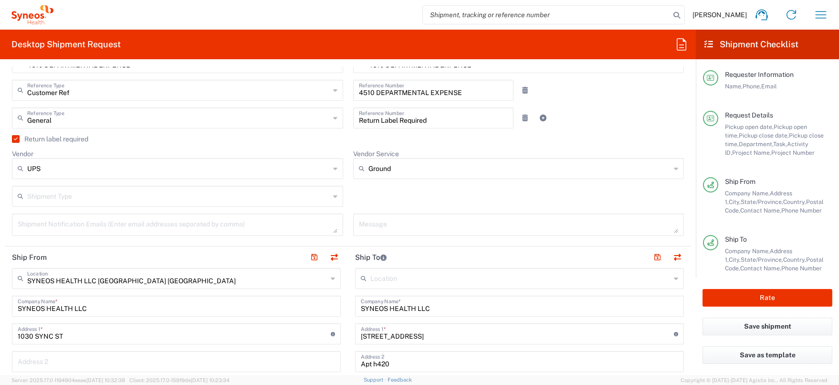
scroll to position [314, 0]
click at [130, 196] on input "text" at bounding box center [178, 194] width 302 height 17
click at [114, 234] on span "Regular" at bounding box center [177, 231] width 329 height 15
type input "Regular"
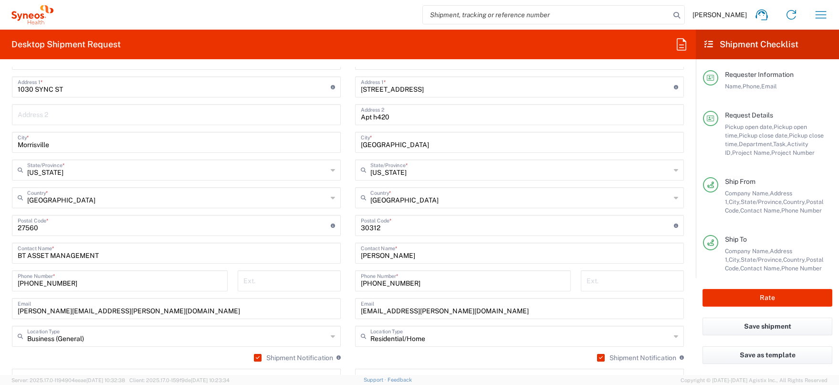
scroll to position [544, 0]
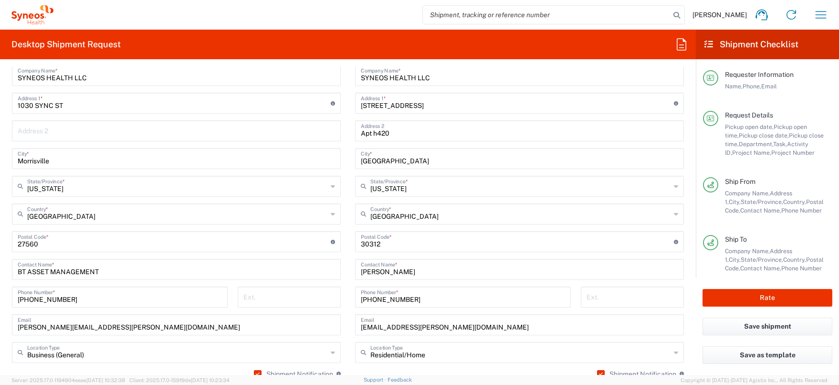
click at [350, 228] on main "Location [PERSON_NAME] LLC-[GEOGRAPHIC_DATA] [GEOGRAPHIC_DATA] [GEOGRAPHIC_DATA…" at bounding box center [519, 237] width 343 height 401
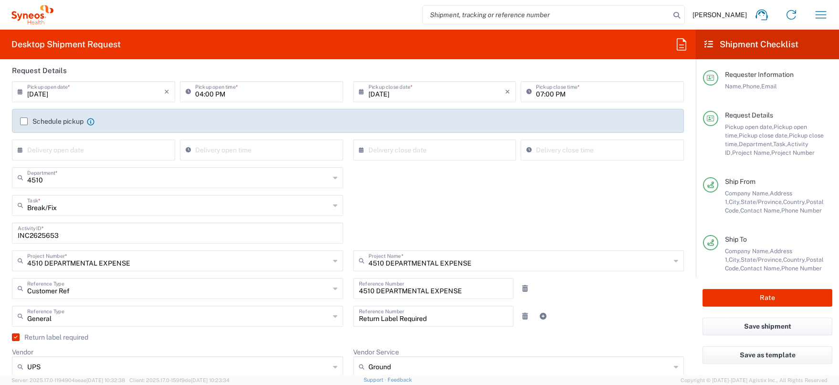
scroll to position [114, 0]
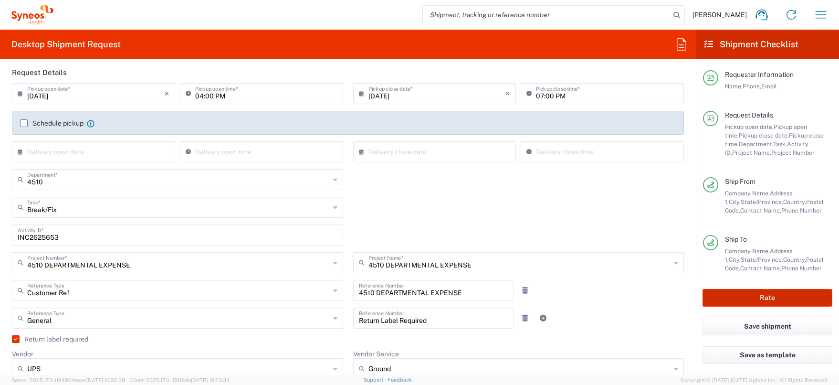
click at [766, 298] on button "Rate" at bounding box center [767, 298] width 130 height 18
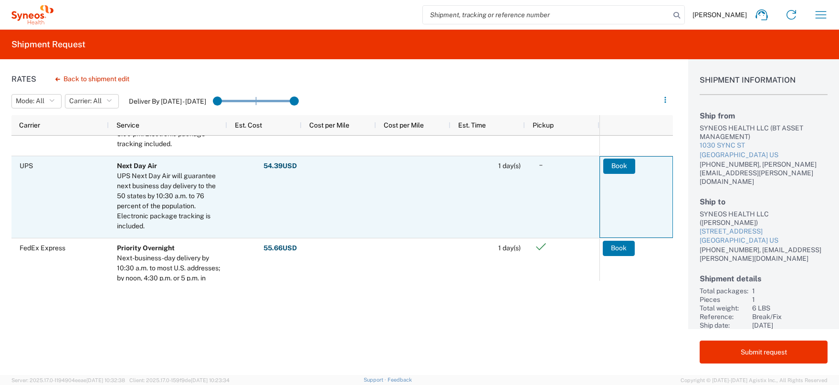
click at [628, 167] on button "Book" at bounding box center [619, 165] width 32 height 15
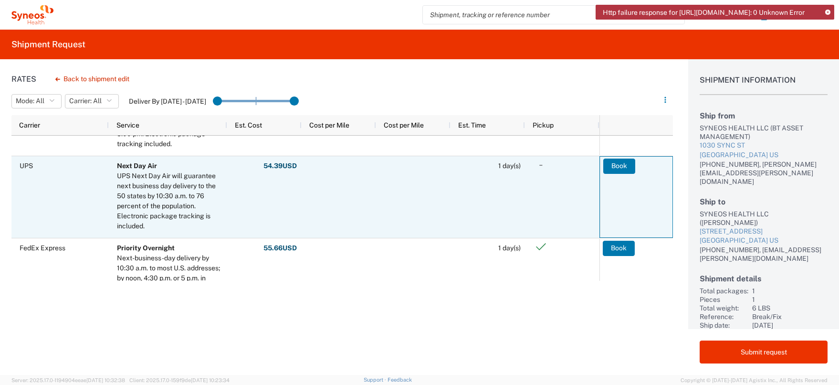
click at [626, 200] on agx-ag-table-action-cell "Book" at bounding box center [636, 196] width 73 height 81
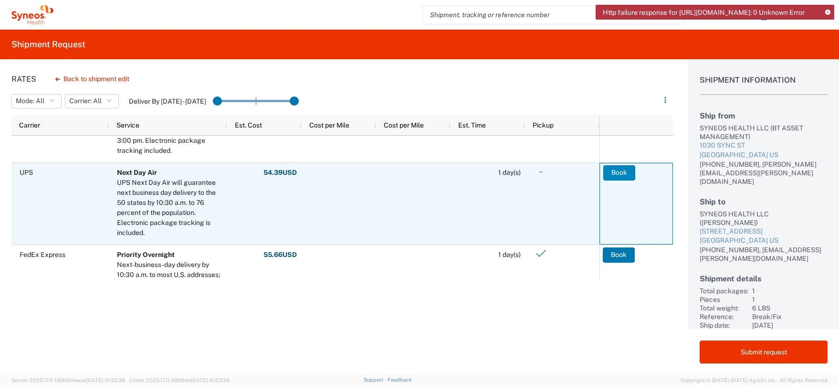
click at [620, 172] on button "Book" at bounding box center [619, 172] width 32 height 15
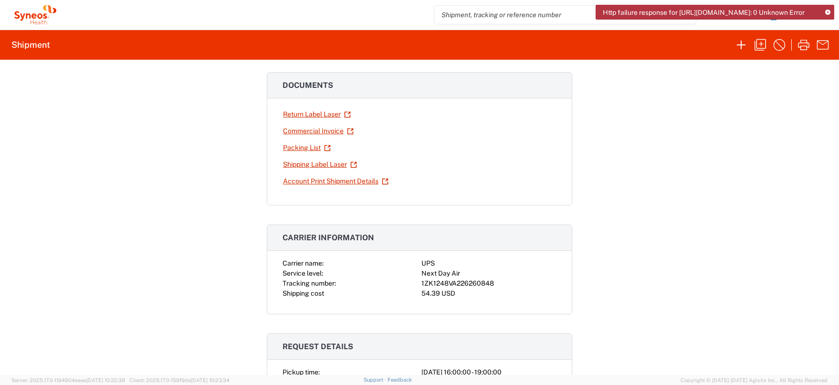
scroll to position [154, 0]
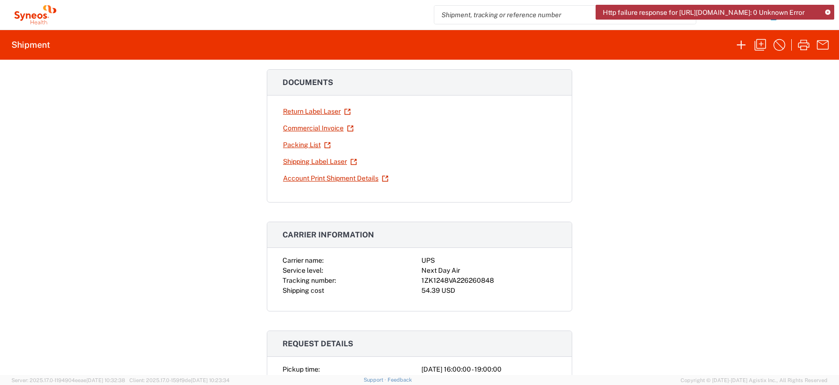
click at [481, 281] on div "1ZK1248VA226260848" at bounding box center [488, 280] width 135 height 10
copy div "1ZK1248VA226260848"
click at [313, 112] on link "Return Label Laser" at bounding box center [316, 111] width 69 height 17
click at [310, 162] on link "Shipping Label Laser" at bounding box center [319, 161] width 75 height 17
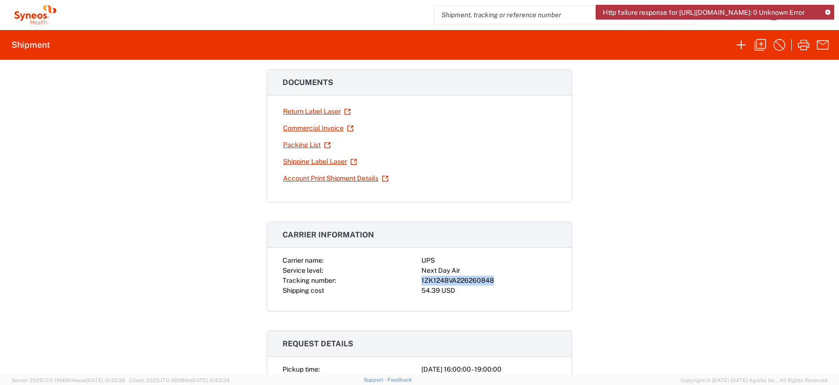
scroll to position [155, 0]
click at [828, 13] on icon at bounding box center [827, 12] width 5 height 5
